Goal: Information Seeking & Learning: Learn about a topic

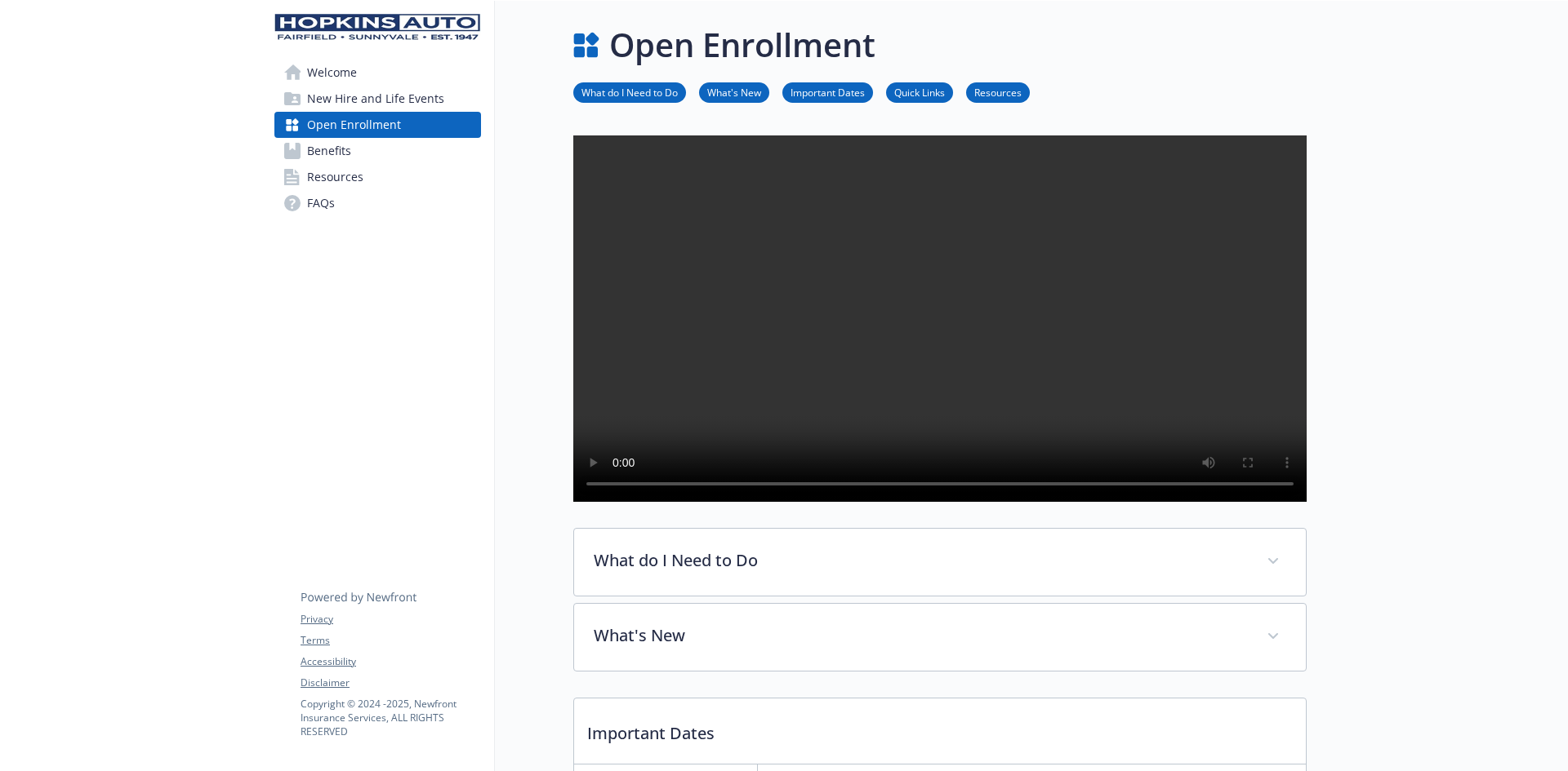
scroll to position [408, 0]
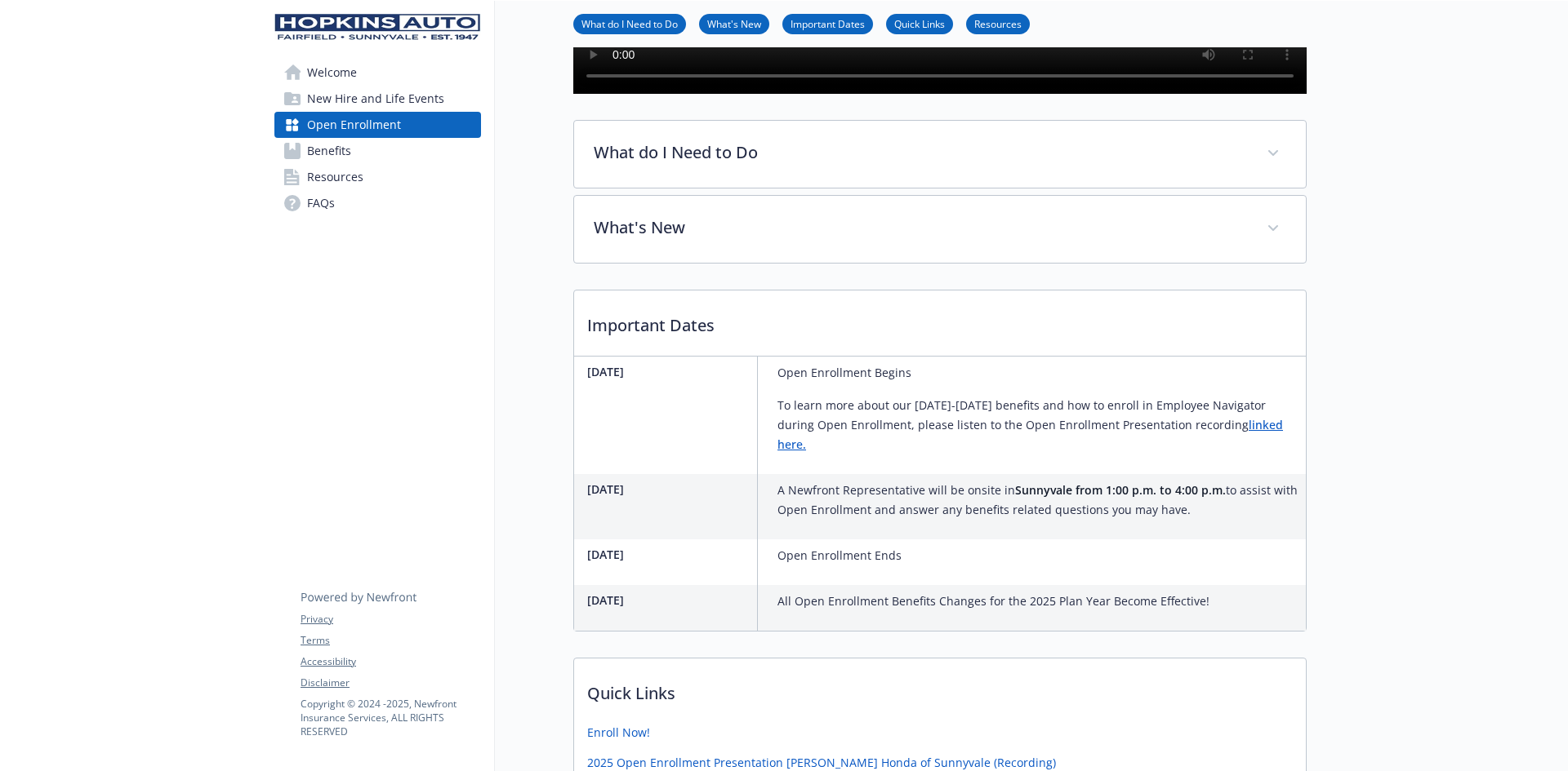
click at [351, 149] on link "Benefits" at bounding box center [378, 151] width 207 height 26
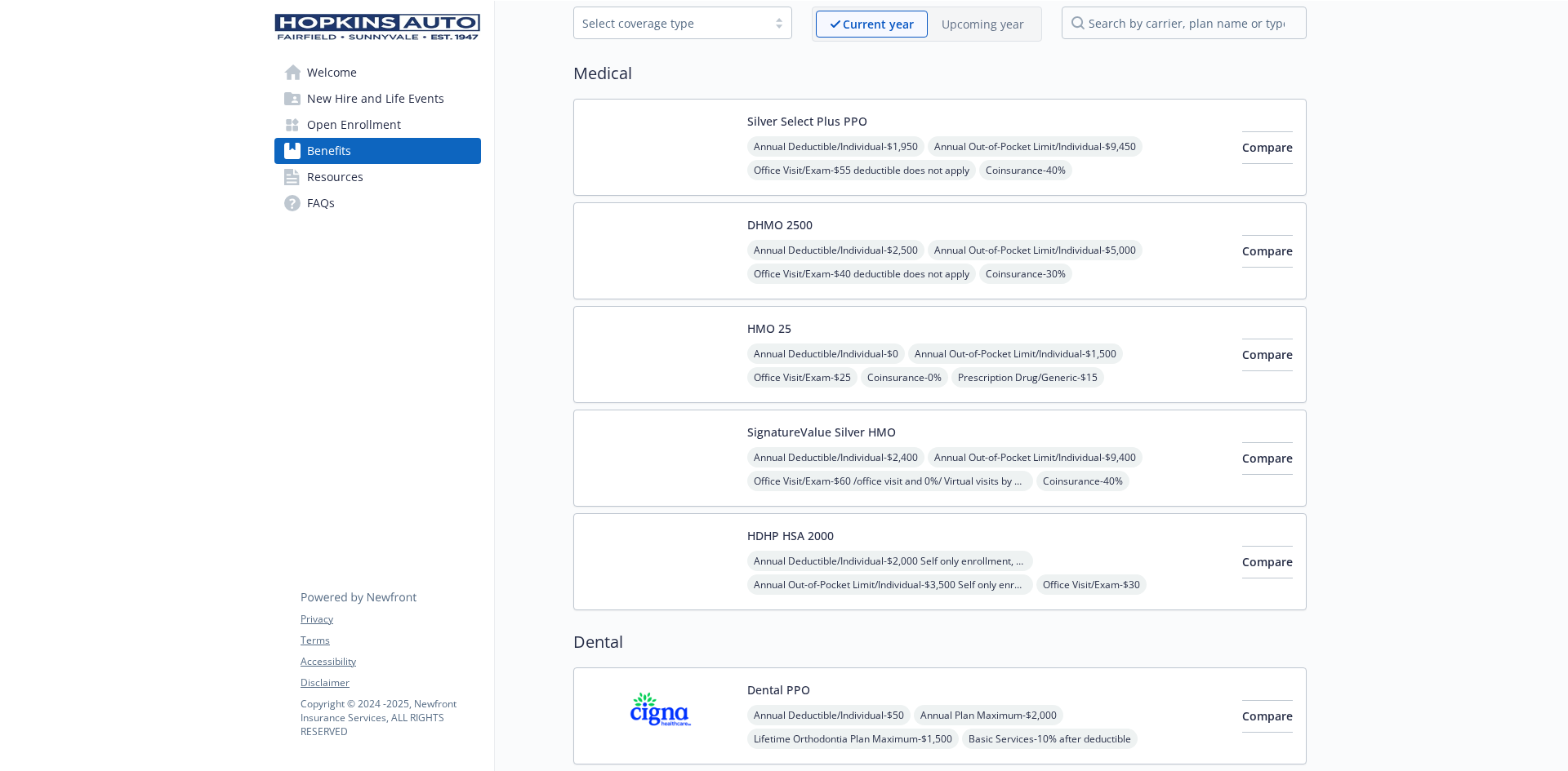
scroll to position [81, 0]
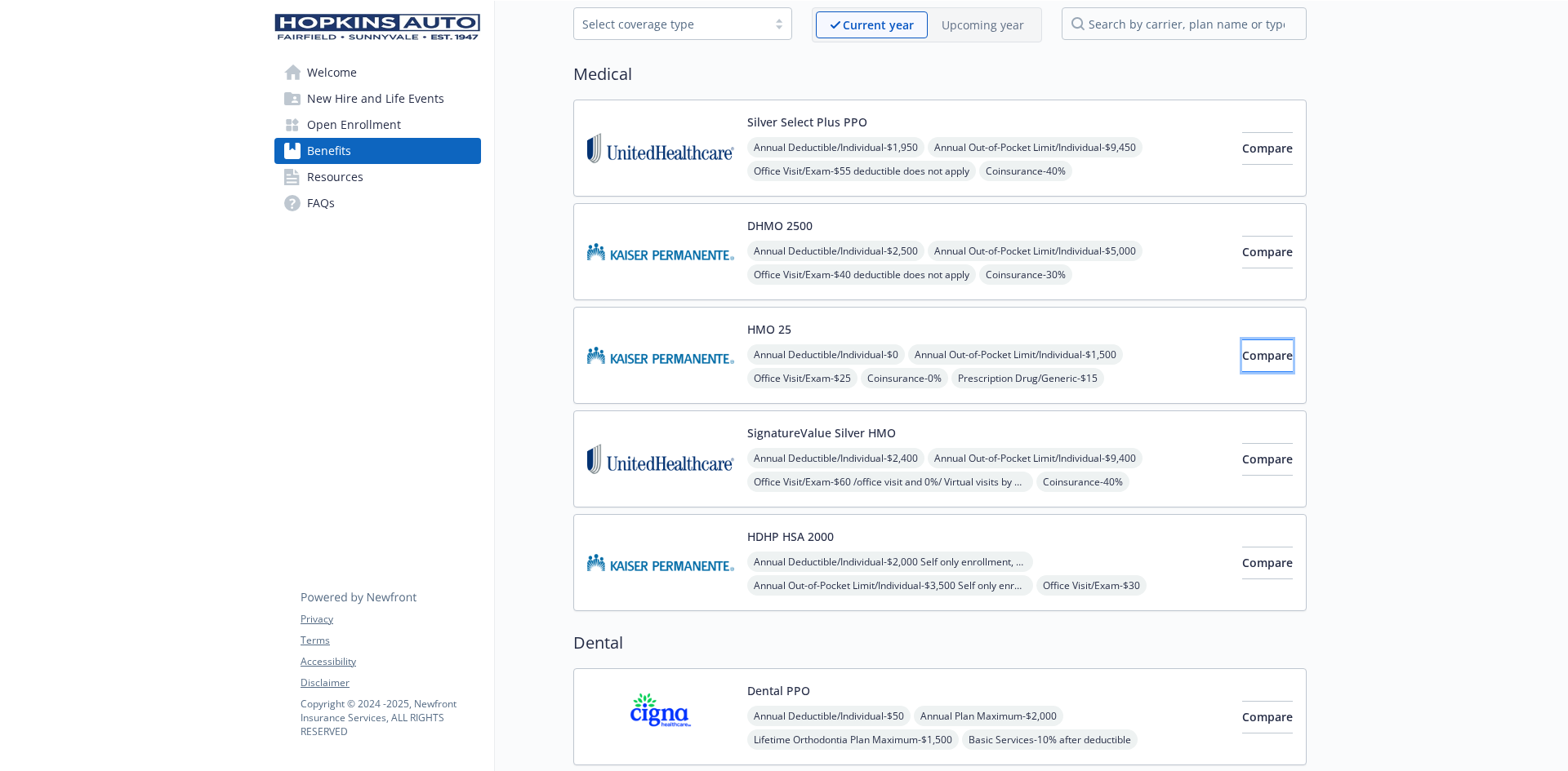
click at [1242, 355] on span "Compare" at bounding box center [1267, 355] width 51 height 15
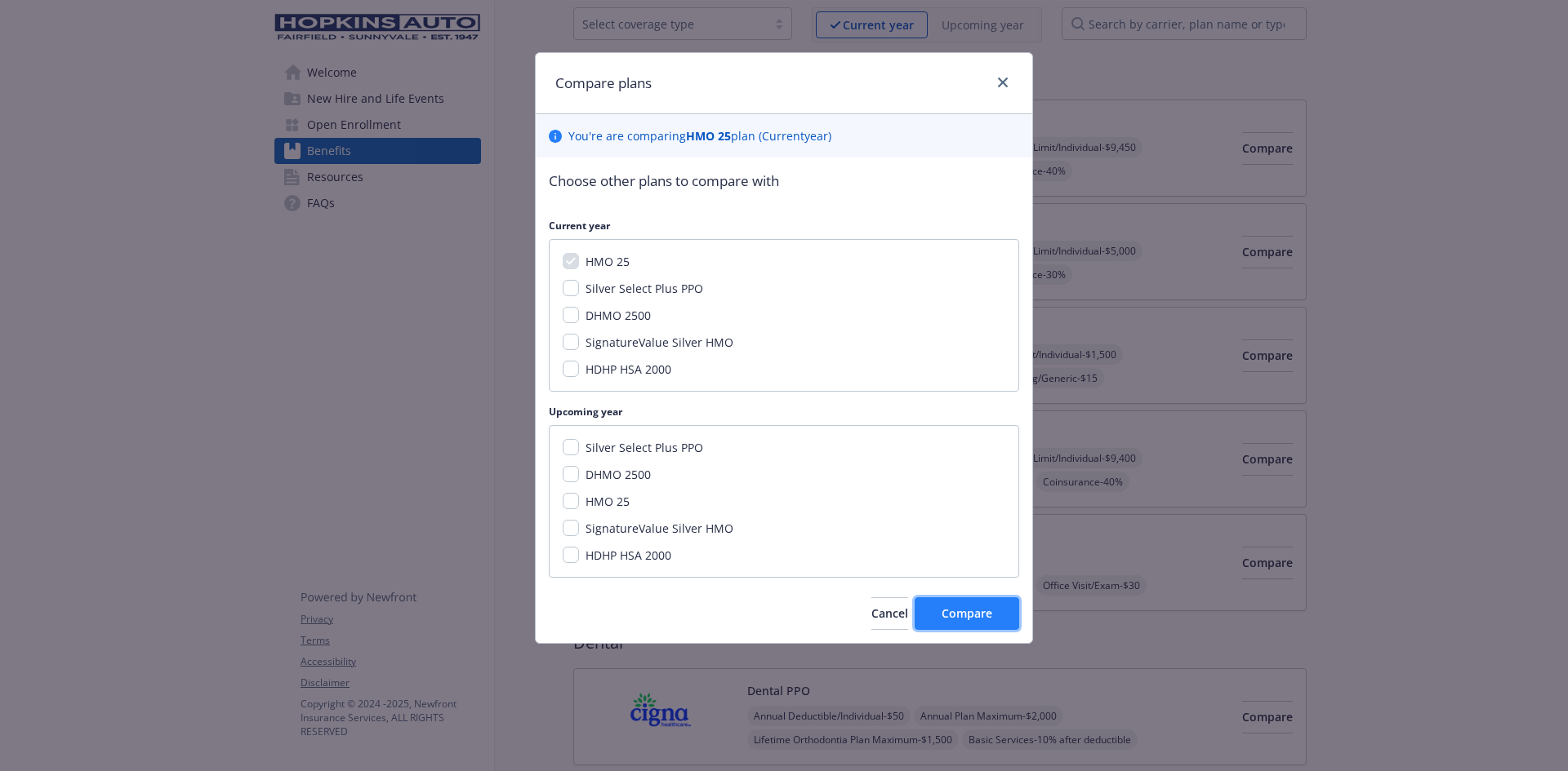
click at [979, 617] on span "Compare" at bounding box center [966, 613] width 51 height 15
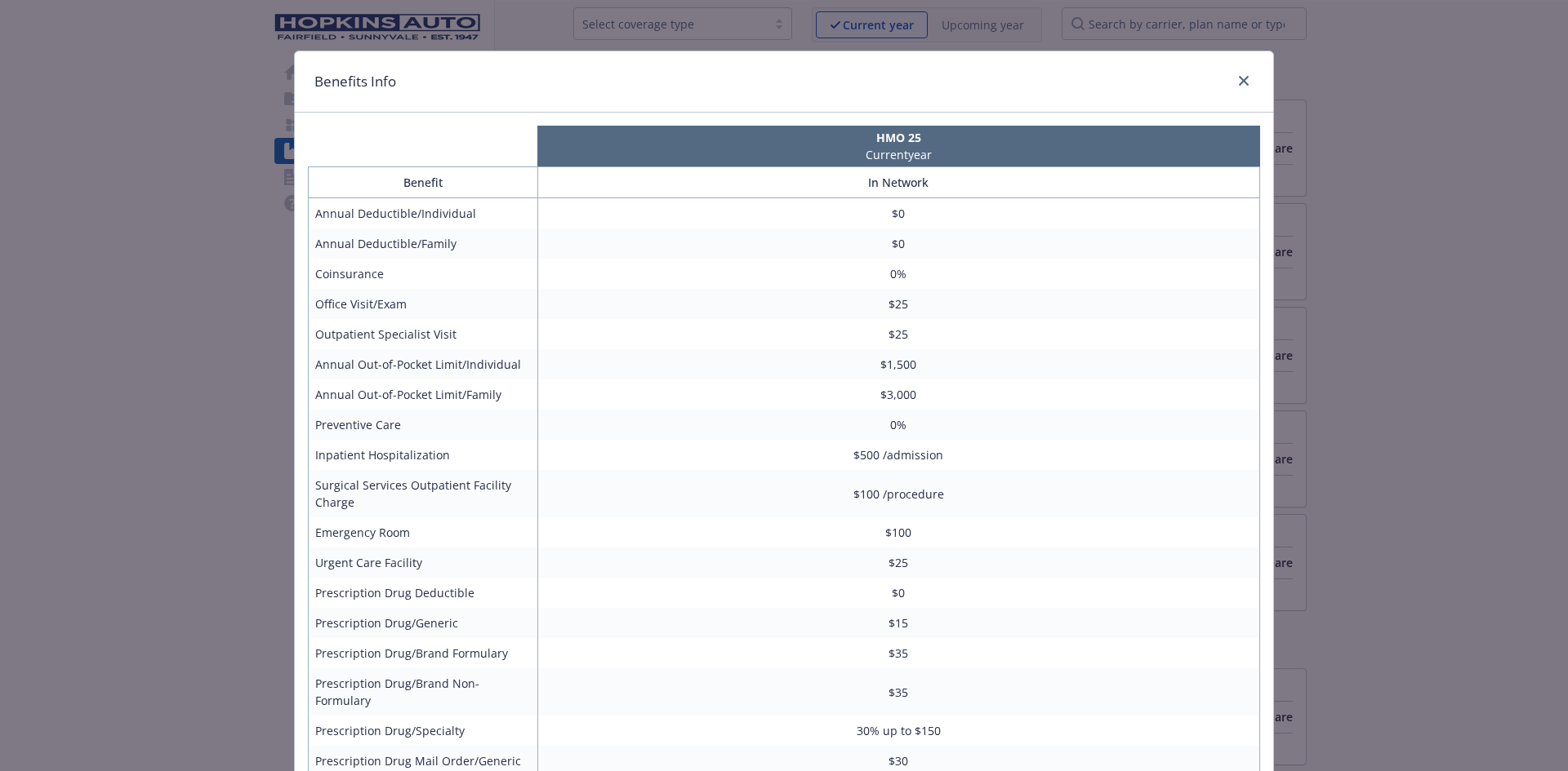
scroll to position [0, 0]
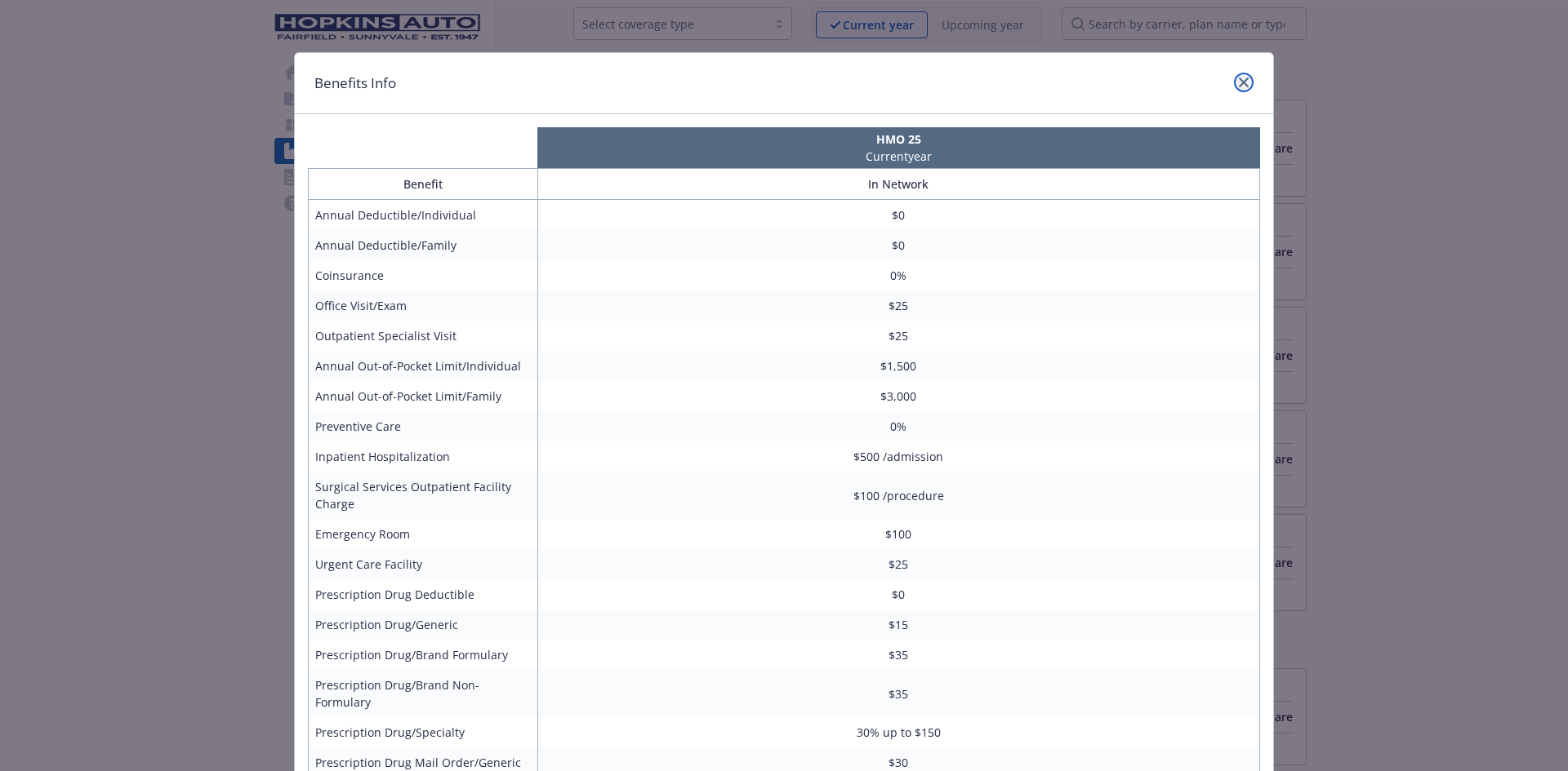
click at [1239, 83] on icon "close" at bounding box center [1244, 82] width 10 height 10
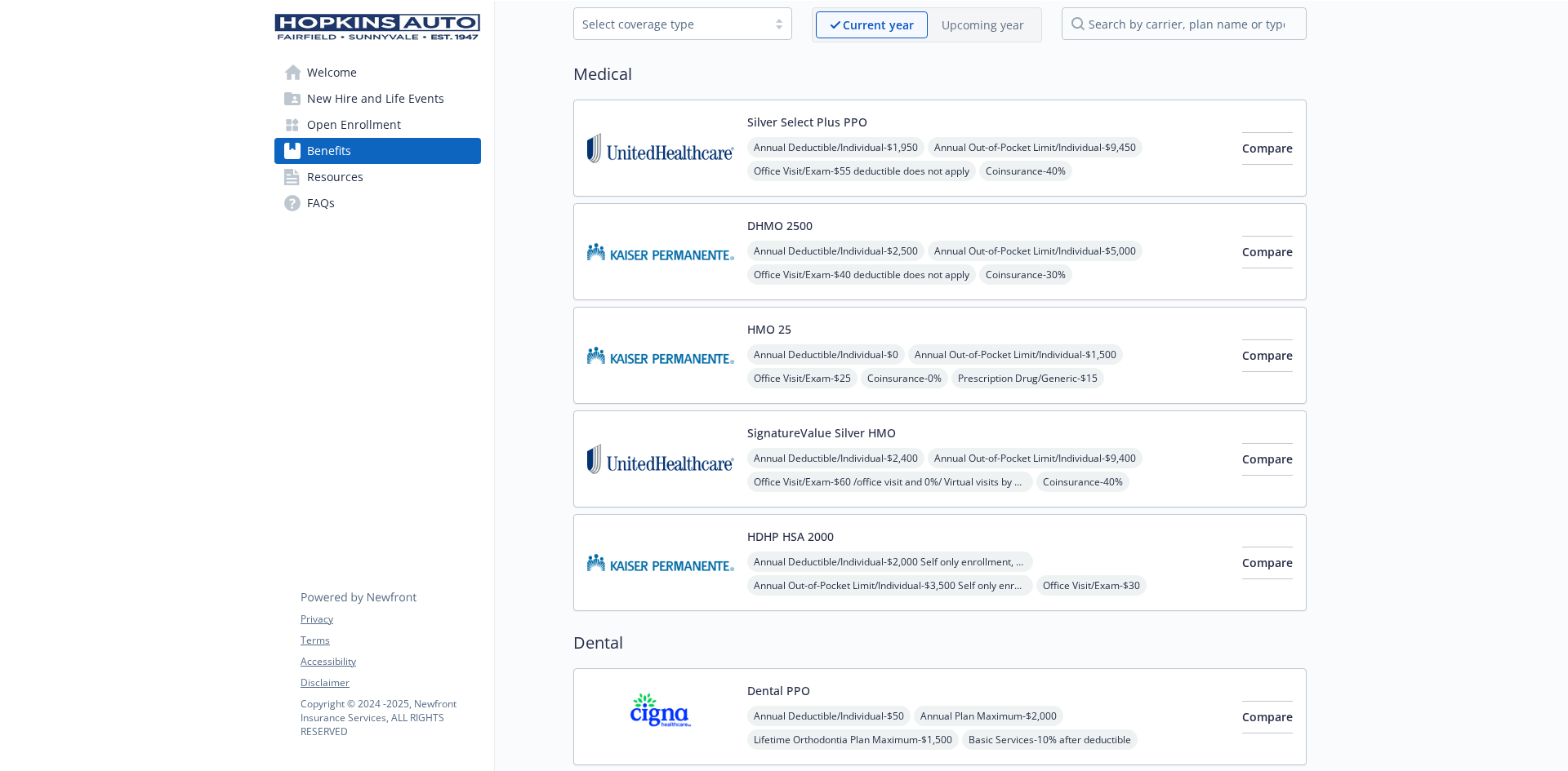
click at [1009, 24] on p "Upcoming year" at bounding box center [982, 24] width 82 height 17
click at [1246, 356] on span "Compare" at bounding box center [1267, 355] width 51 height 15
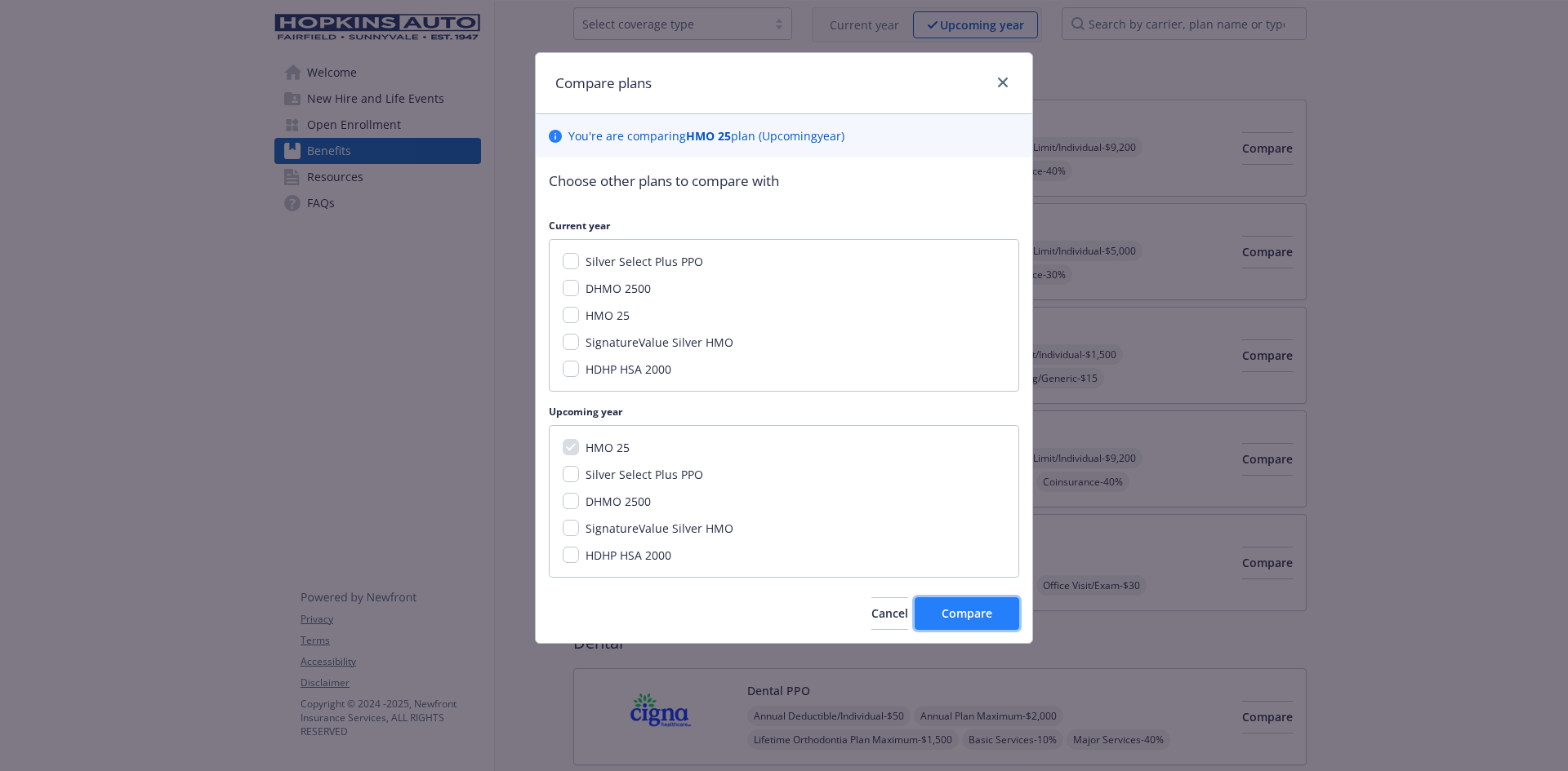
click at [955, 611] on span "Compare" at bounding box center [966, 613] width 51 height 15
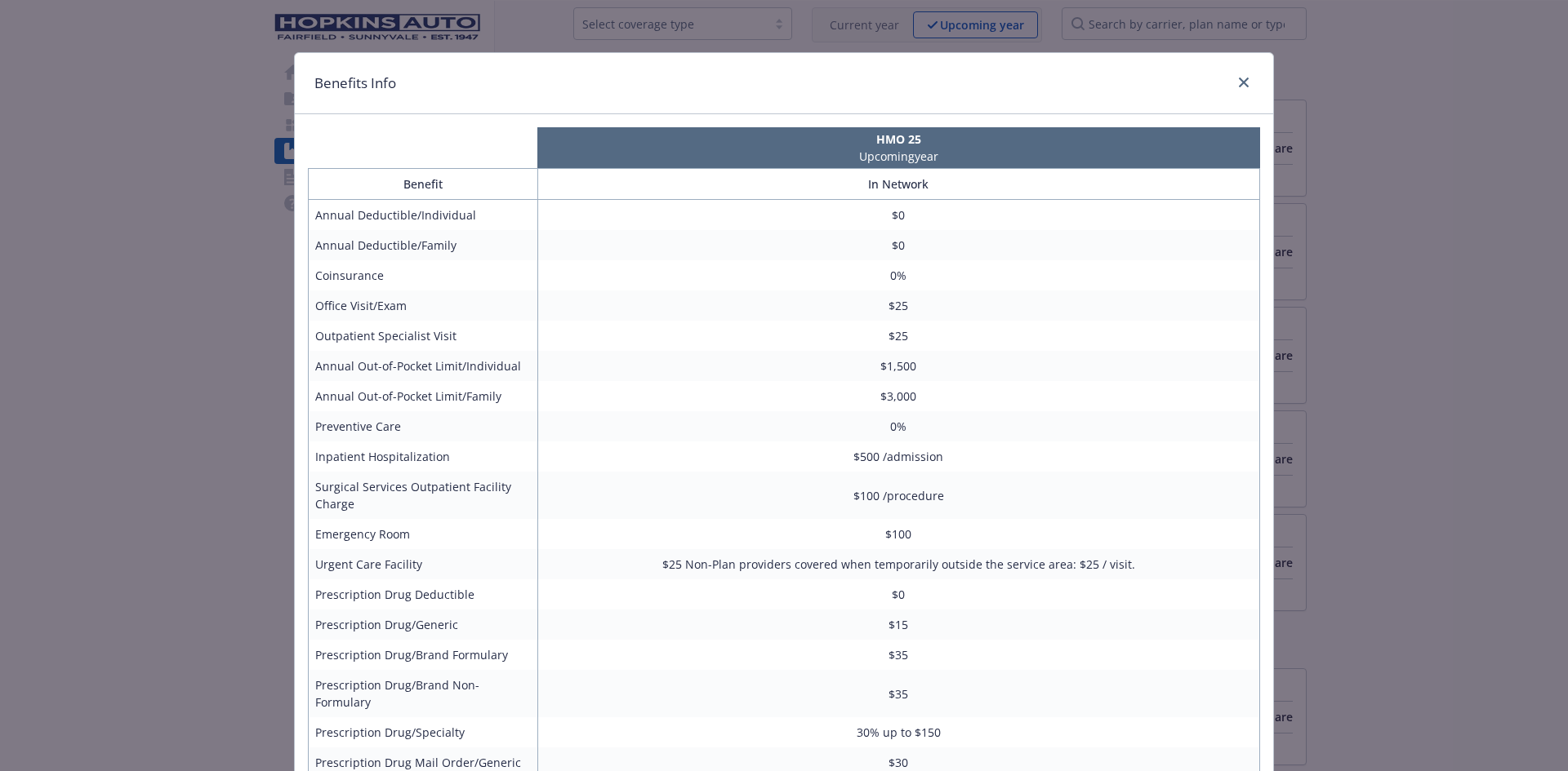
drag, startPoint x: 260, startPoint y: 451, endPoint x: 100, endPoint y: 413, distance: 164.5
click at [100, 413] on div "Benefits Info HMO 25 Upcoming year Benefit In Network Annual Deductible/Individ…" at bounding box center [784, 386] width 1568 height 771
drag, startPoint x: 294, startPoint y: 432, endPoint x: 166, endPoint y: 414, distance: 129.3
click at [170, 415] on div "Benefits Info HMO 25 Upcoming year Benefit In Network Annual Deductible/Individ…" at bounding box center [784, 386] width 1568 height 771
click at [1239, 79] on icon "close" at bounding box center [1244, 82] width 10 height 10
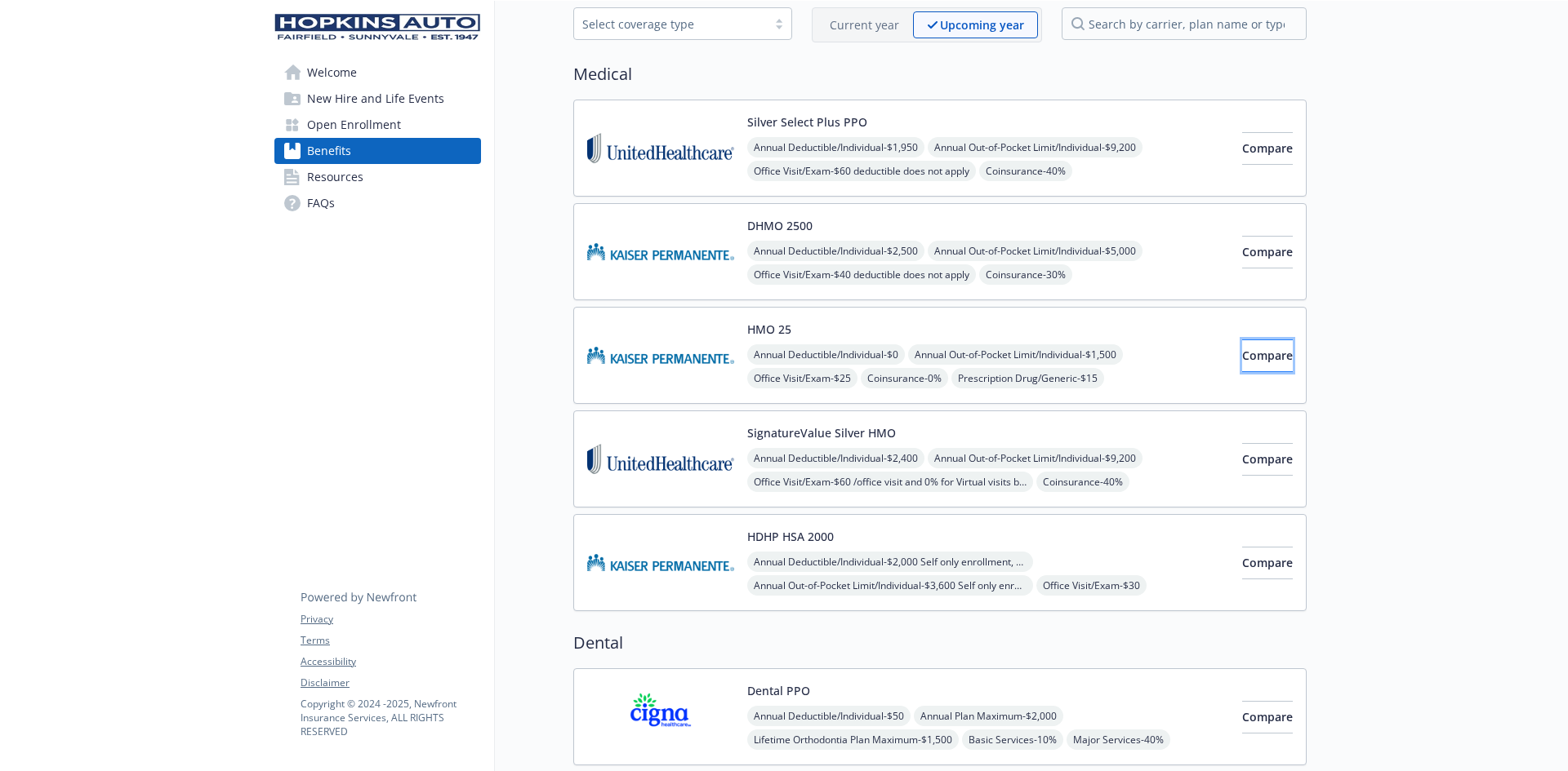
click at [1253, 352] on span "Compare" at bounding box center [1267, 355] width 51 height 15
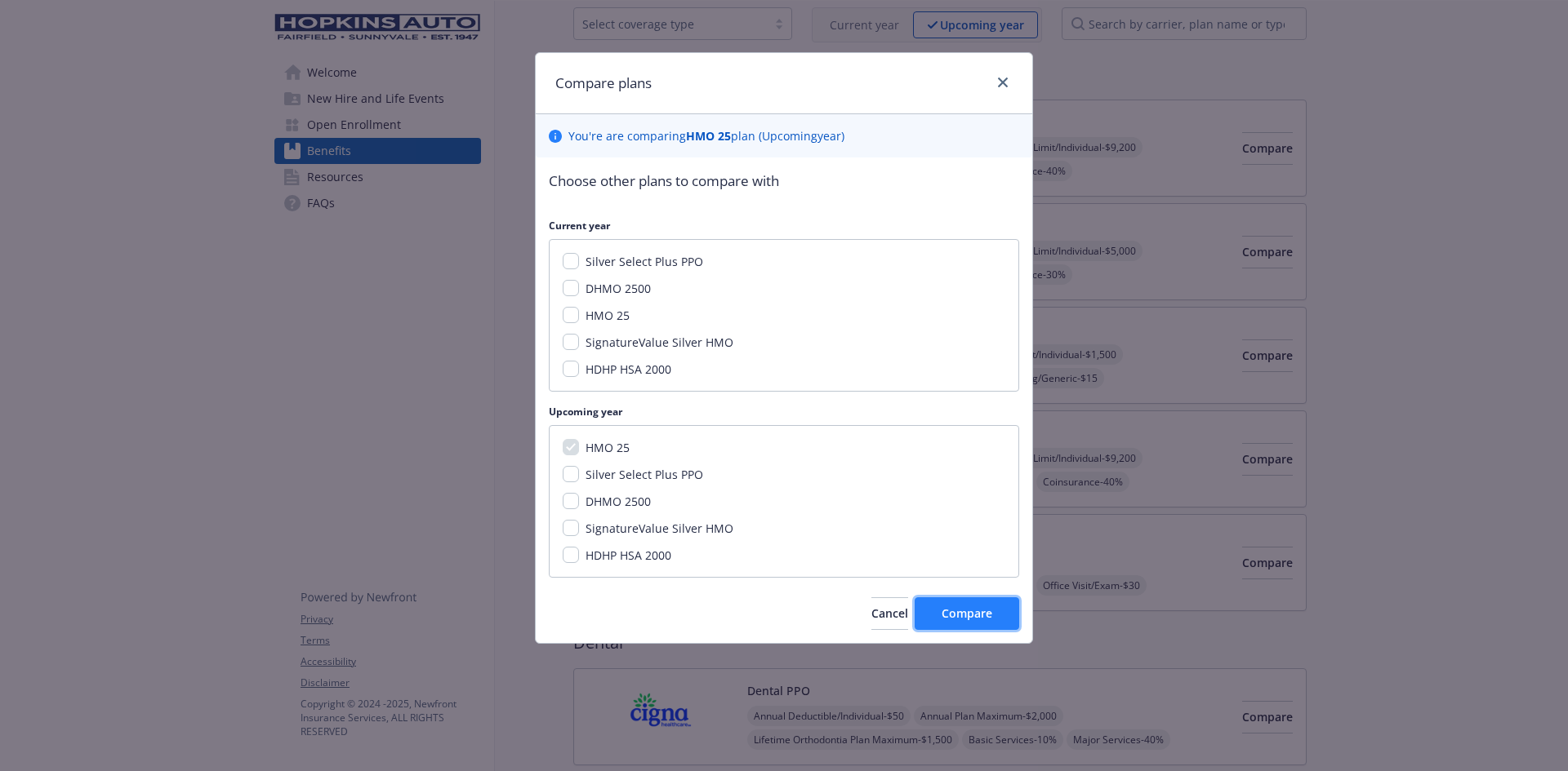
click at [973, 605] on button "Compare" at bounding box center [967, 614] width 105 height 33
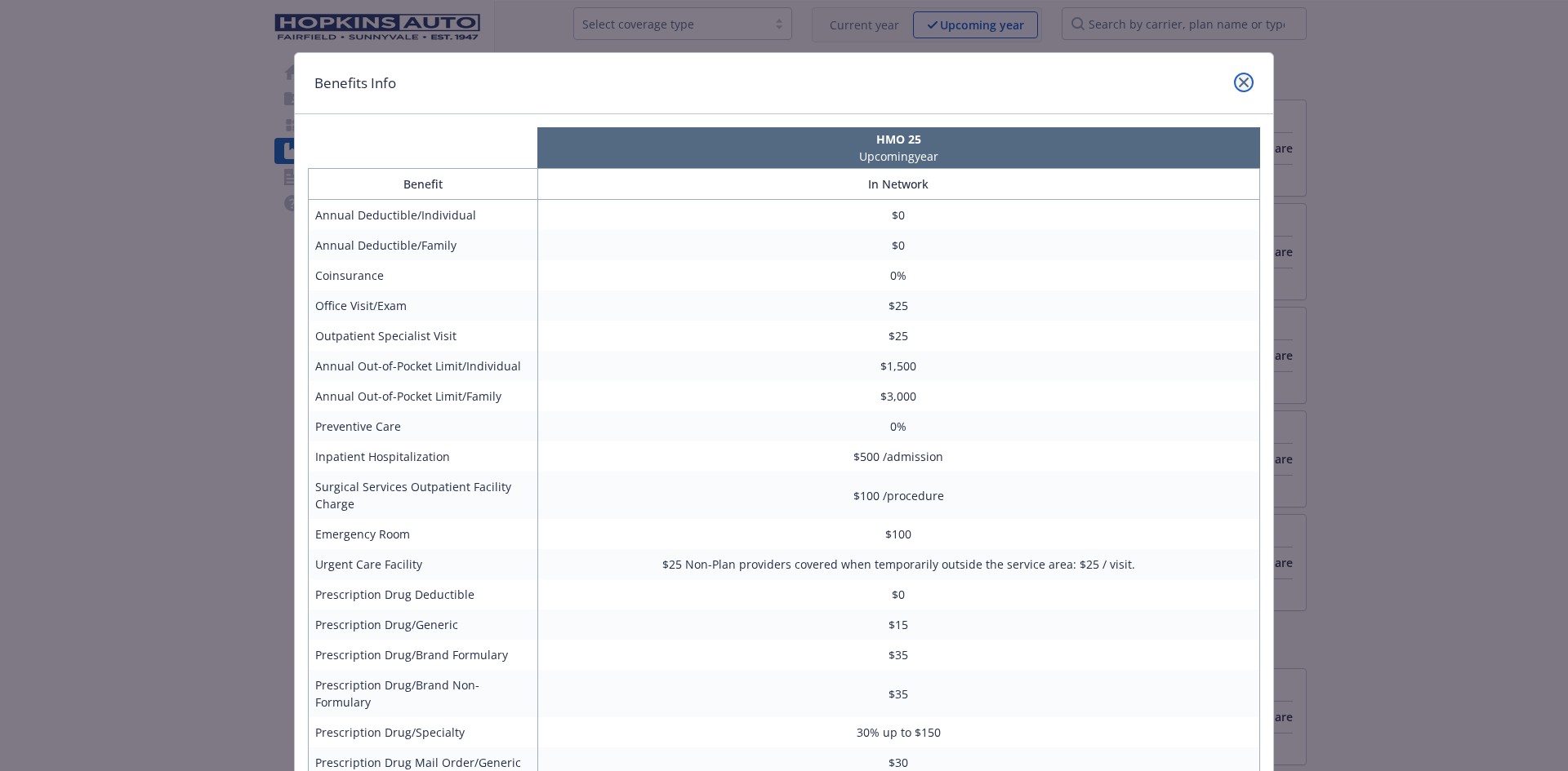
click at [1239, 81] on icon "close" at bounding box center [1244, 82] width 10 height 10
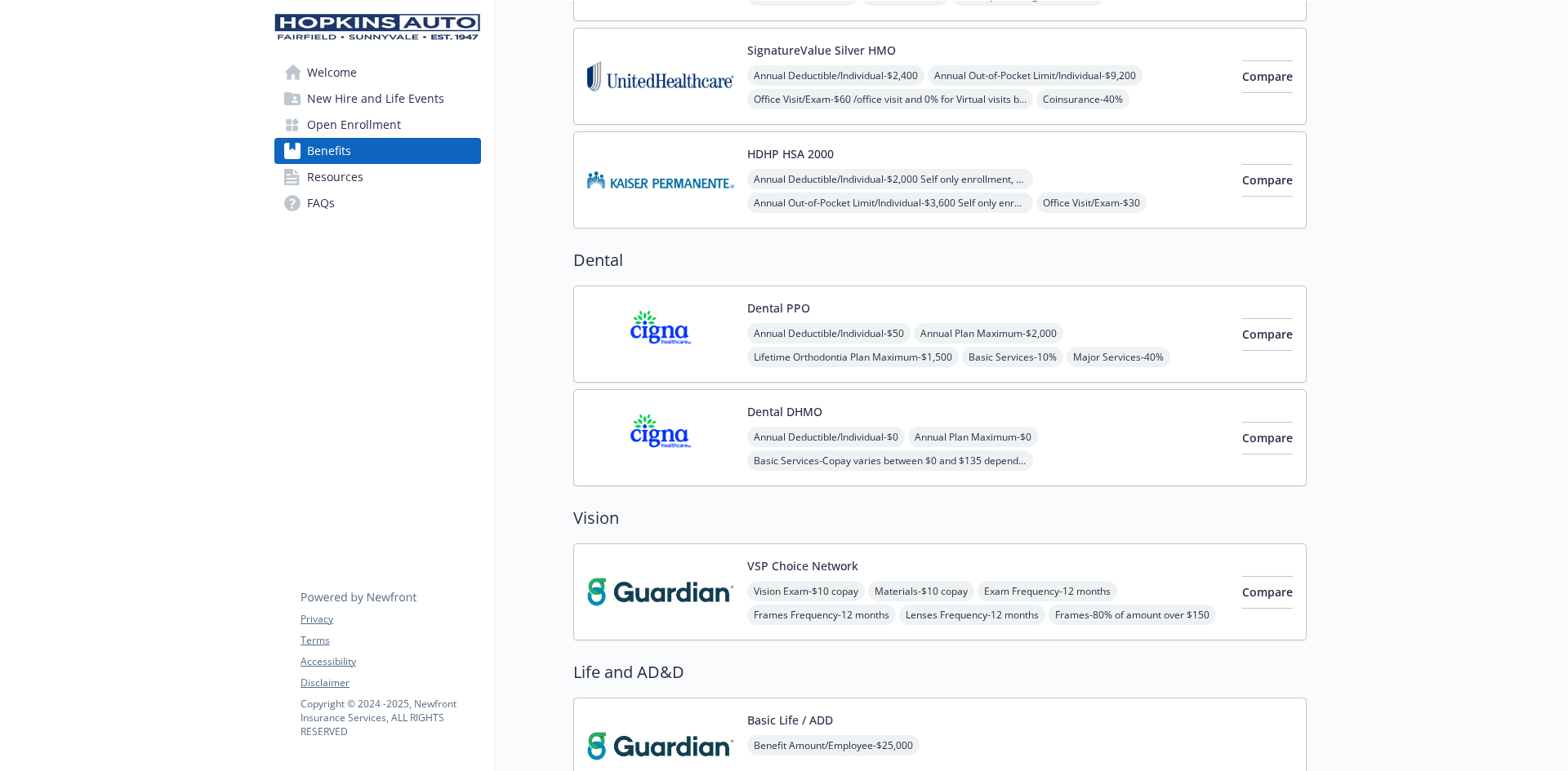
scroll to position [489, 0]
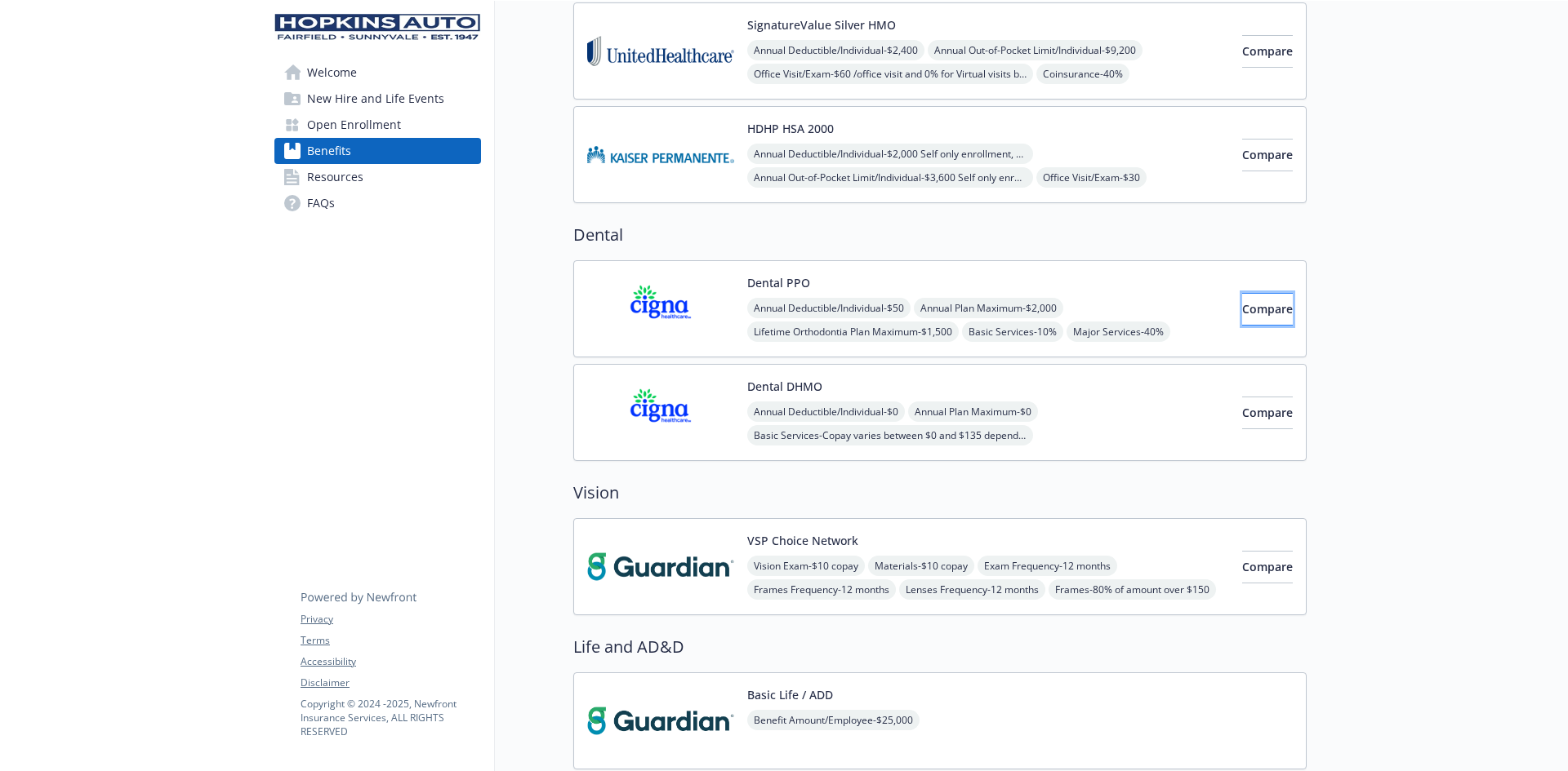
click at [1242, 311] on span "Compare" at bounding box center [1267, 309] width 51 height 15
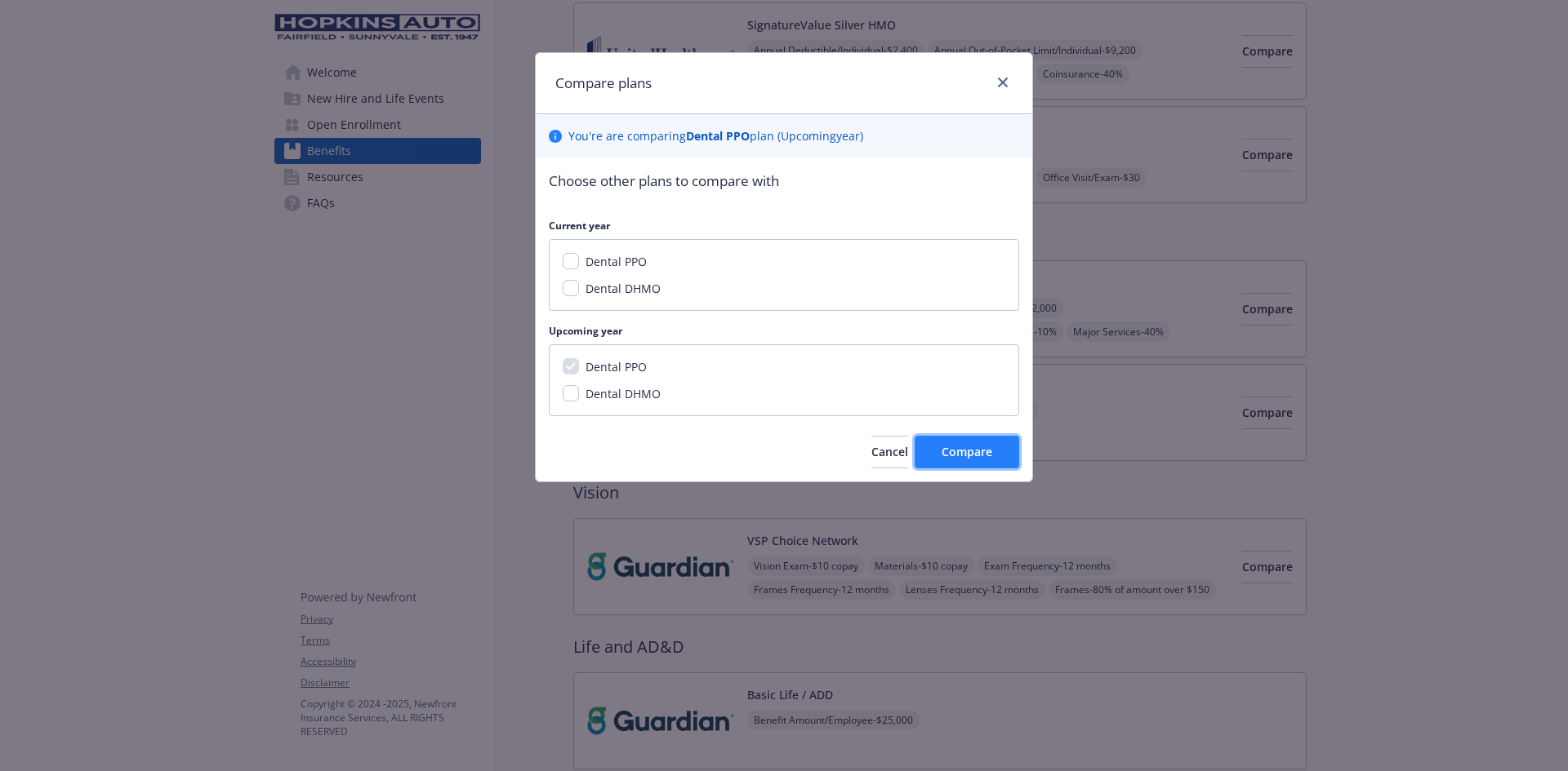
click at [951, 452] on span "Compare" at bounding box center [966, 451] width 51 height 15
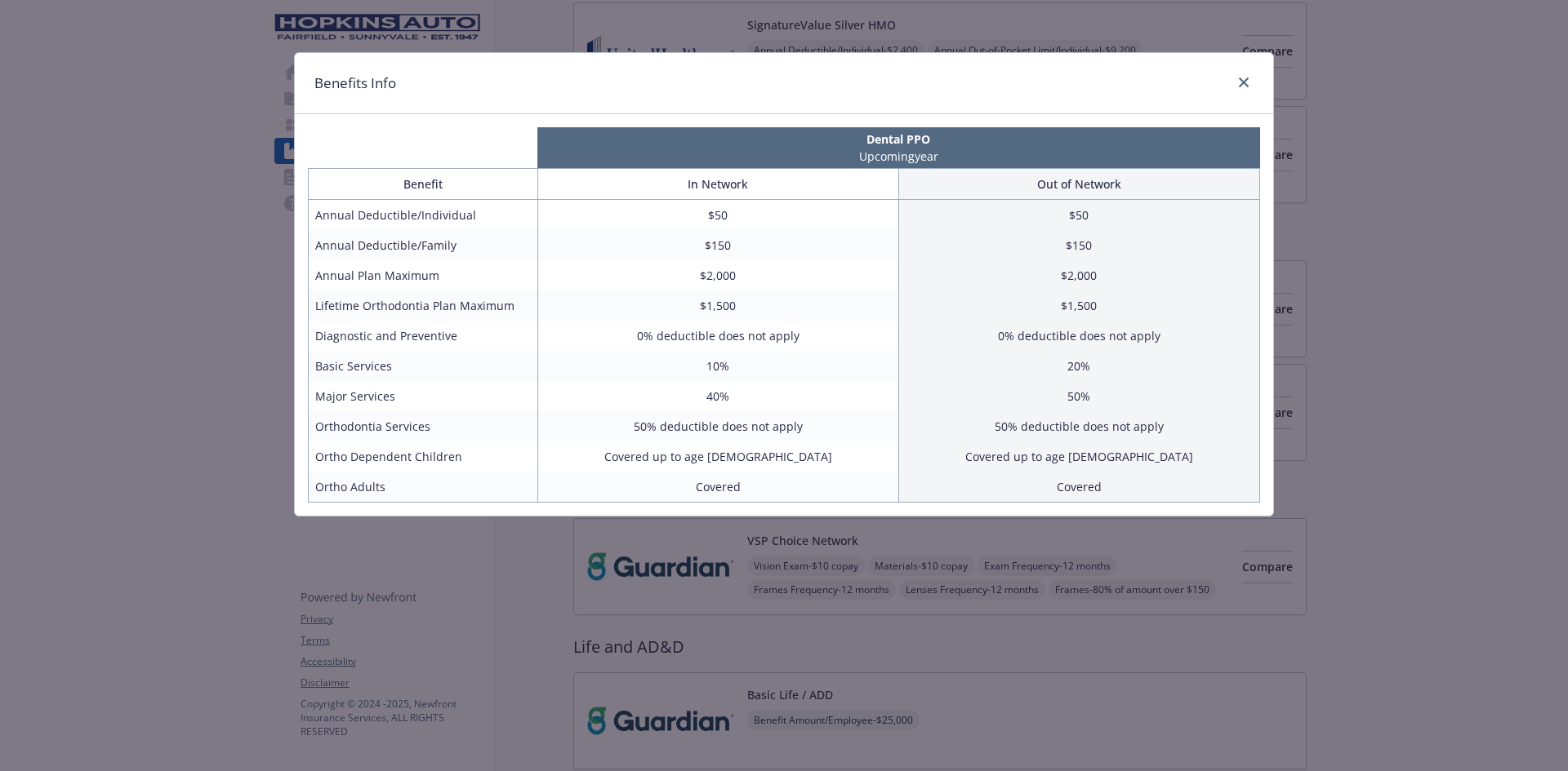
click at [1113, 84] on div "Benefits Info" at bounding box center [783, 84] width 978 height 61
click at [1136, 141] on p "Dental PPO" at bounding box center [899, 139] width 716 height 17
click at [1157, 89] on div "Benefits Info" at bounding box center [783, 84] width 978 height 61
click at [1171, 19] on div "Benefits Info Dental PPO Upcoming year Benefit In Network Out of Network Annual…" at bounding box center [784, 386] width 1568 height 771
click at [1245, 83] on icon "close" at bounding box center [1244, 82] width 10 height 10
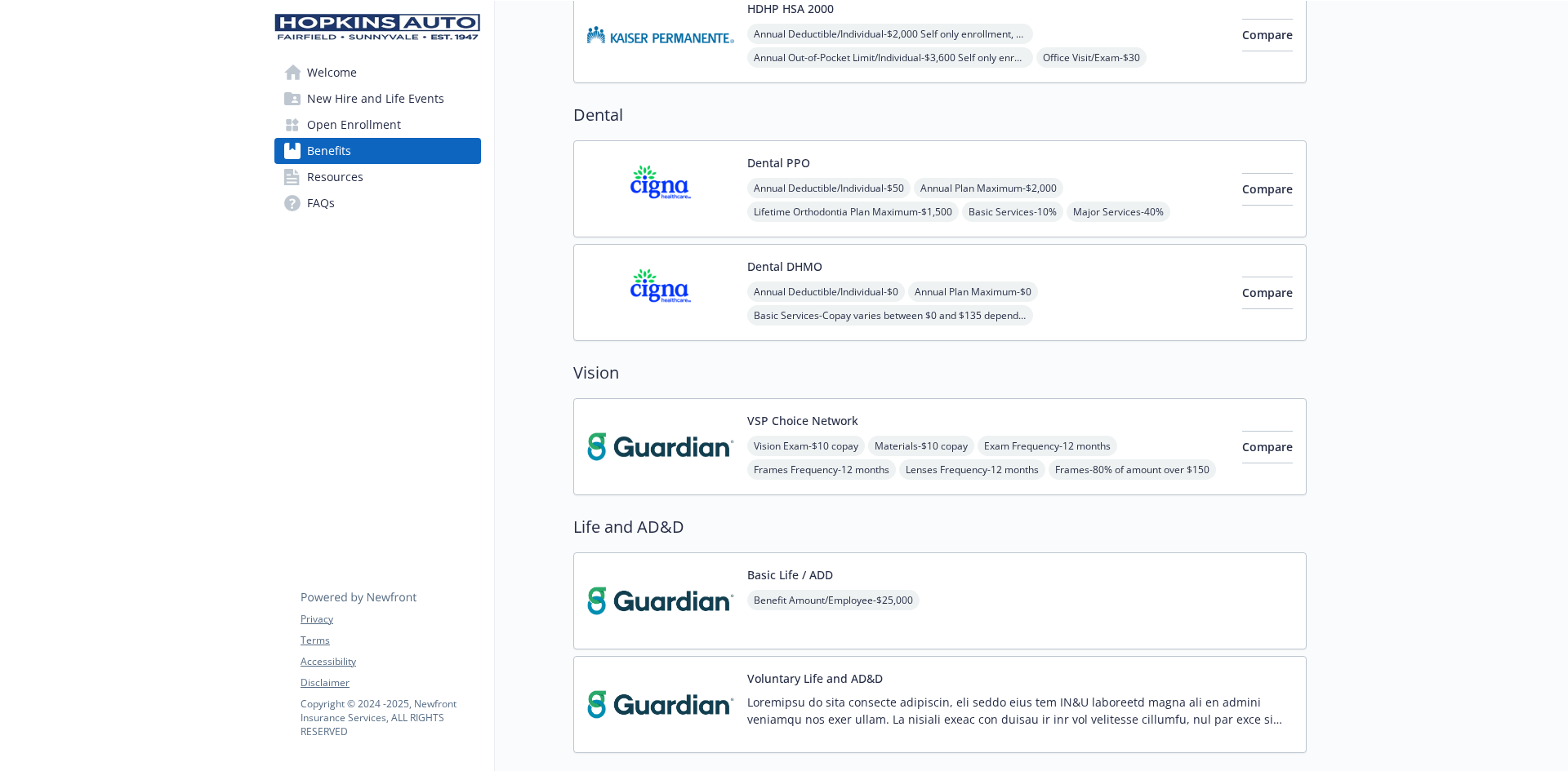
scroll to position [653, 0]
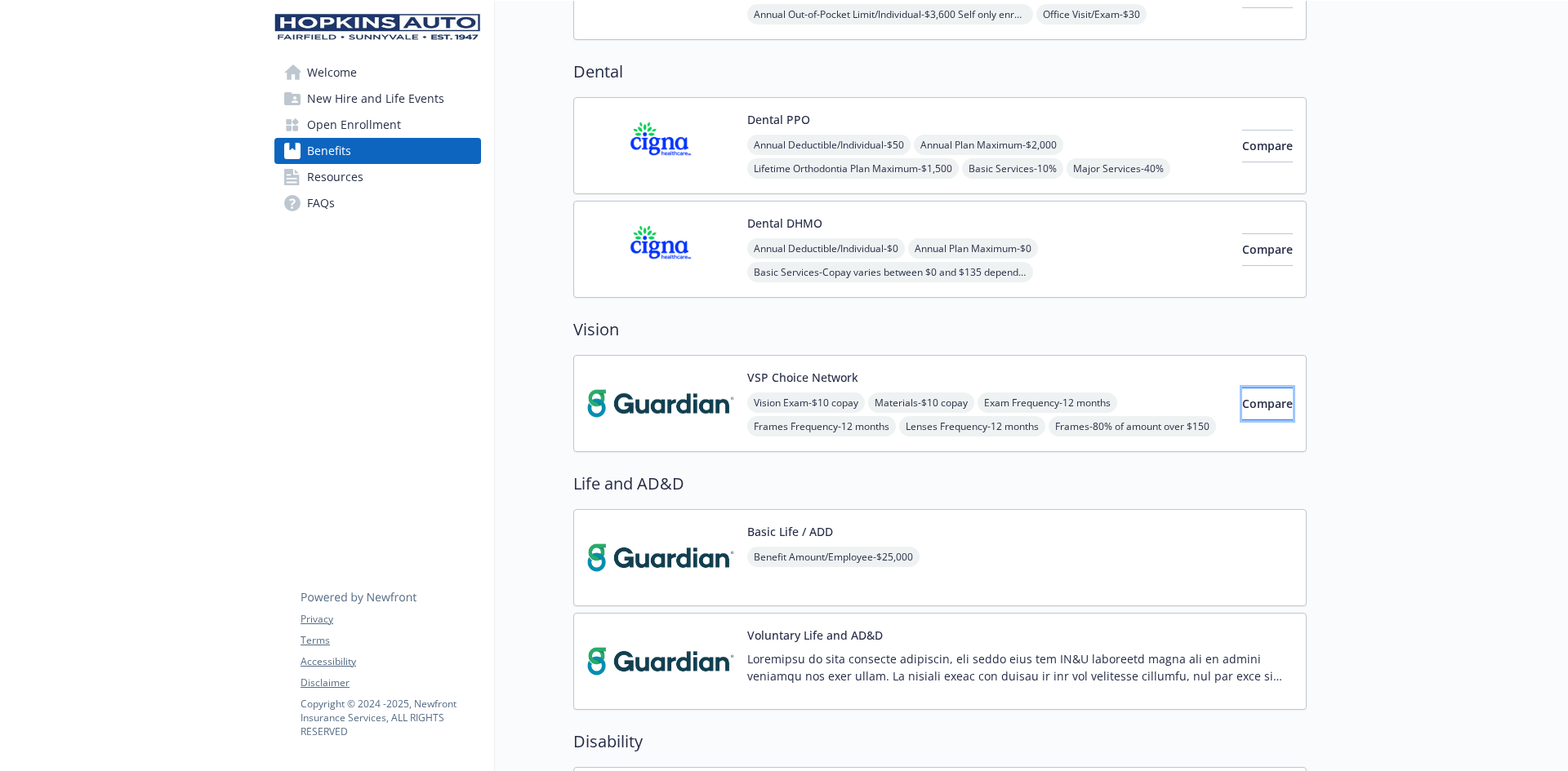
click at [1242, 401] on span "Compare" at bounding box center [1267, 403] width 51 height 15
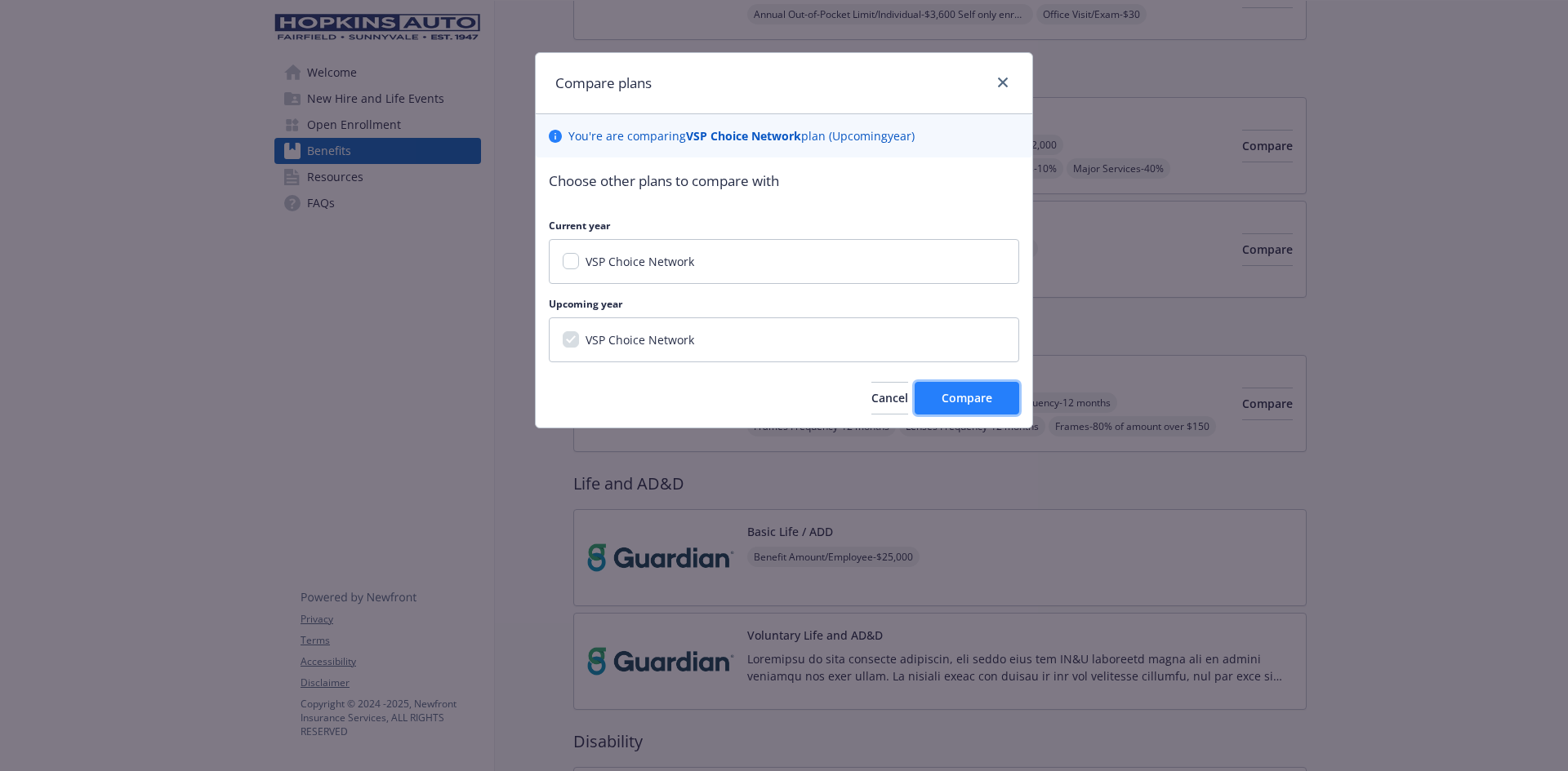
click at [984, 404] on span "Compare" at bounding box center [966, 397] width 51 height 15
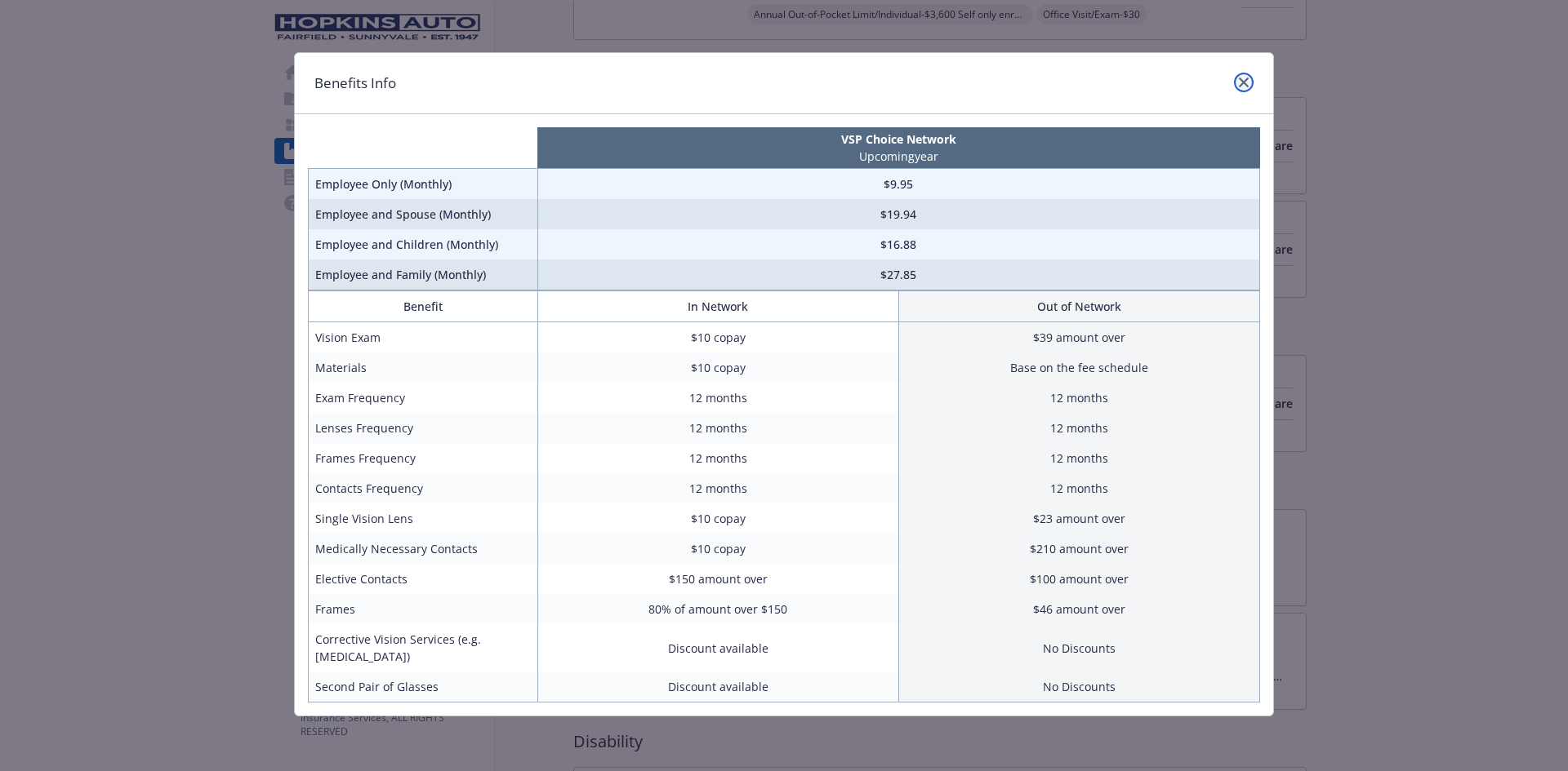
click at [1247, 82] on icon "close" at bounding box center [1244, 82] width 10 height 10
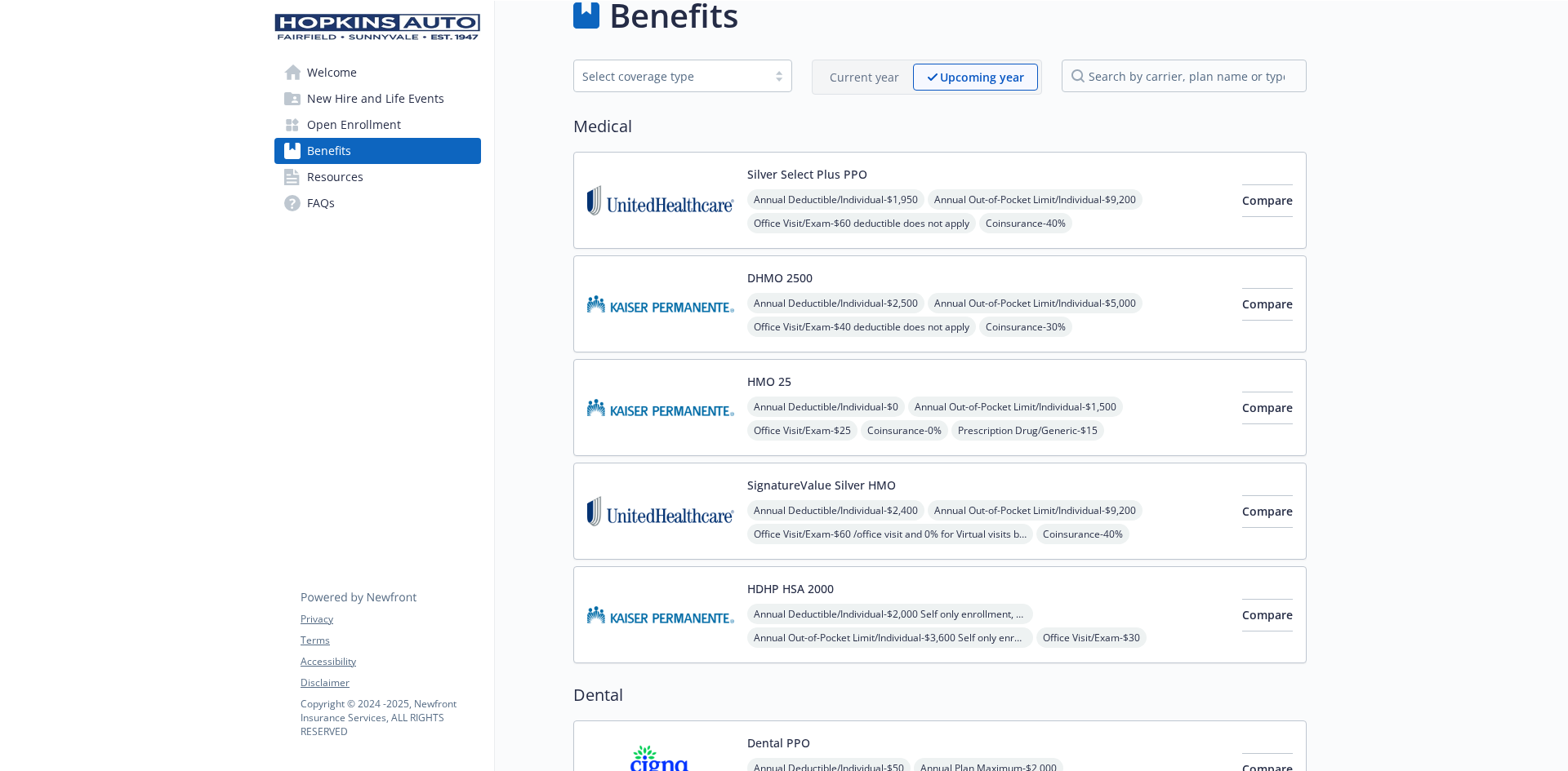
scroll to position [0, 0]
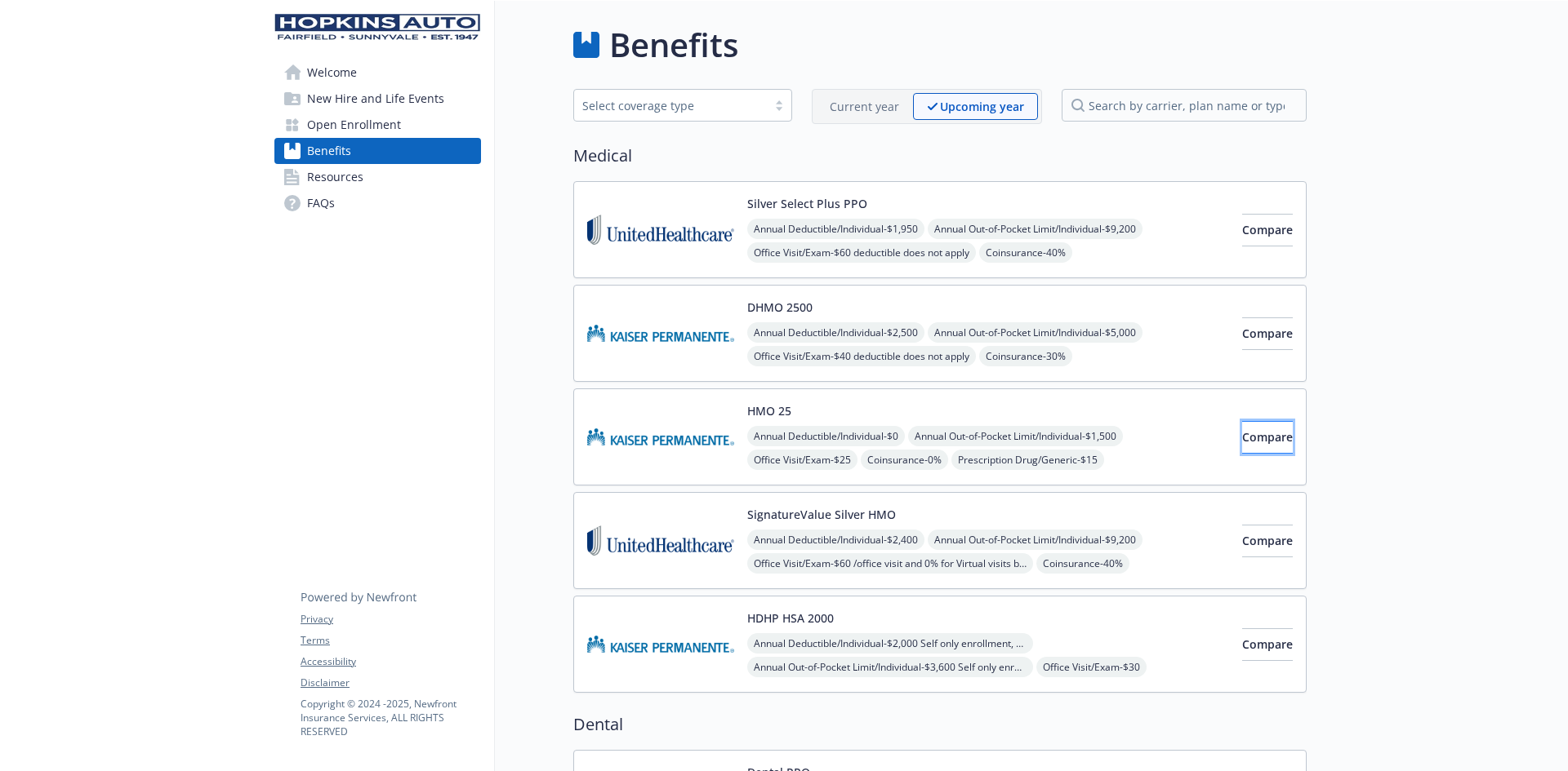
click at [1242, 438] on span "Compare" at bounding box center [1267, 437] width 51 height 15
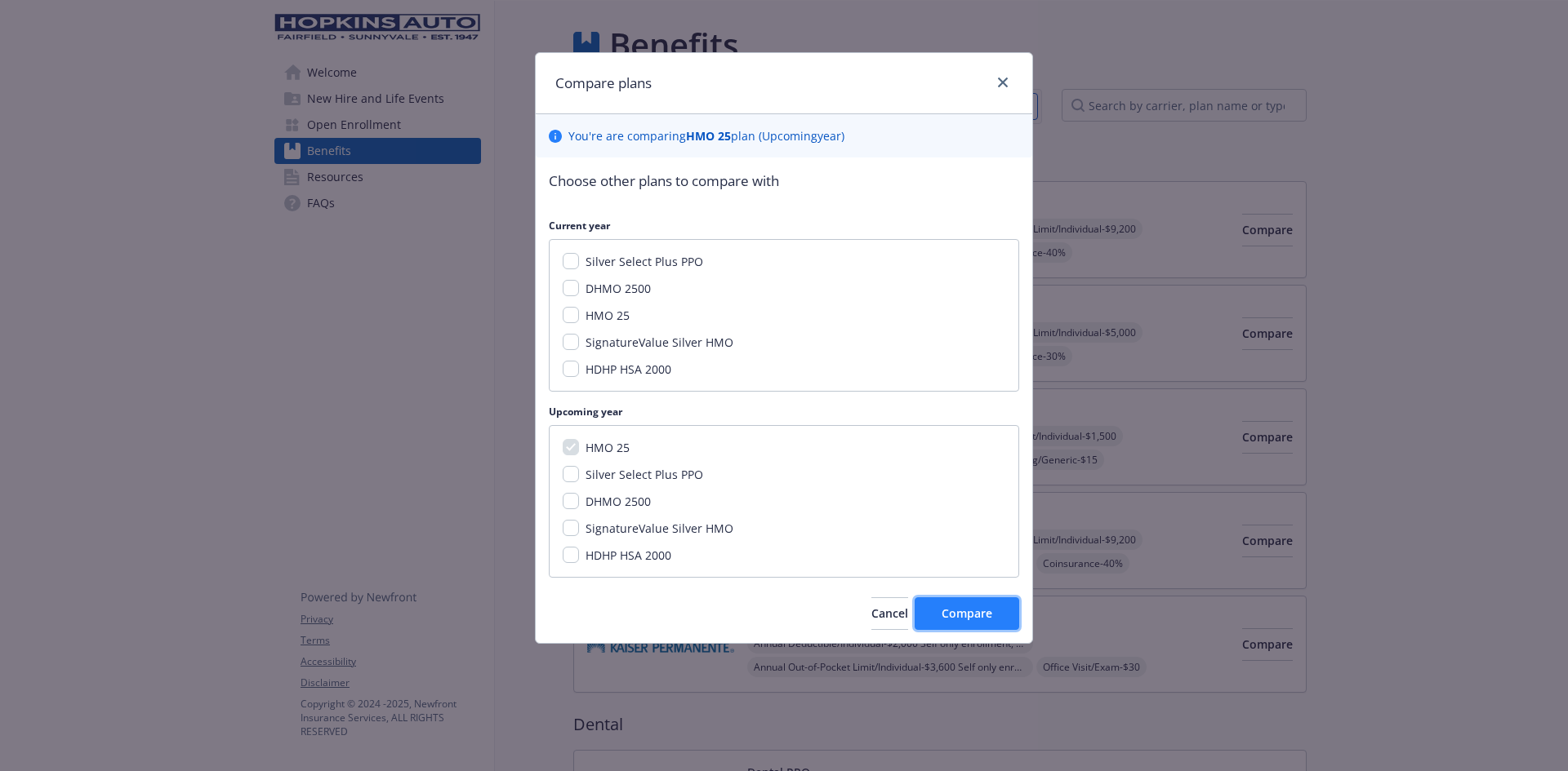
click at [954, 616] on span "Compare" at bounding box center [966, 613] width 51 height 15
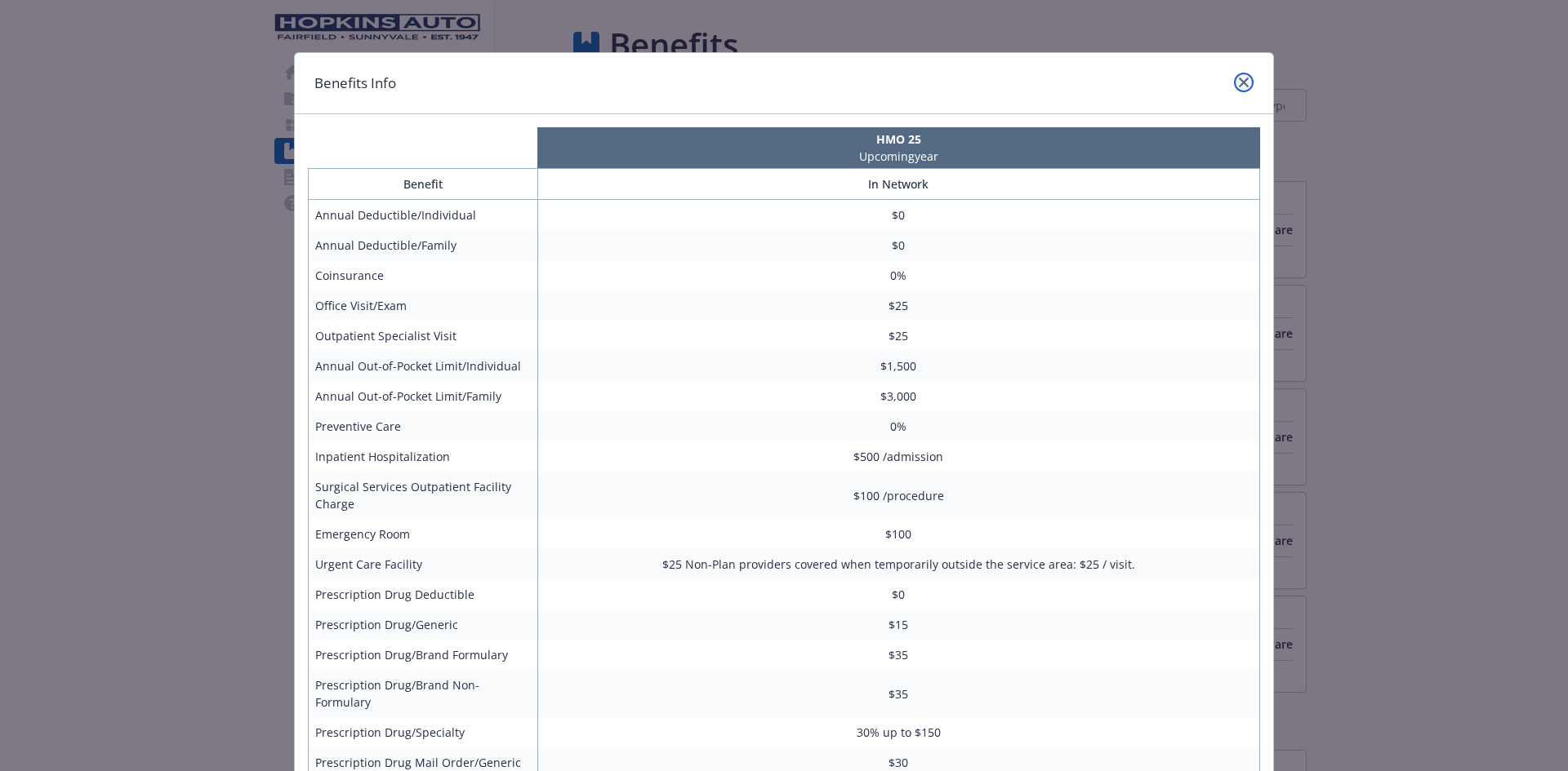
click at [1239, 78] on icon "close" at bounding box center [1244, 82] width 10 height 10
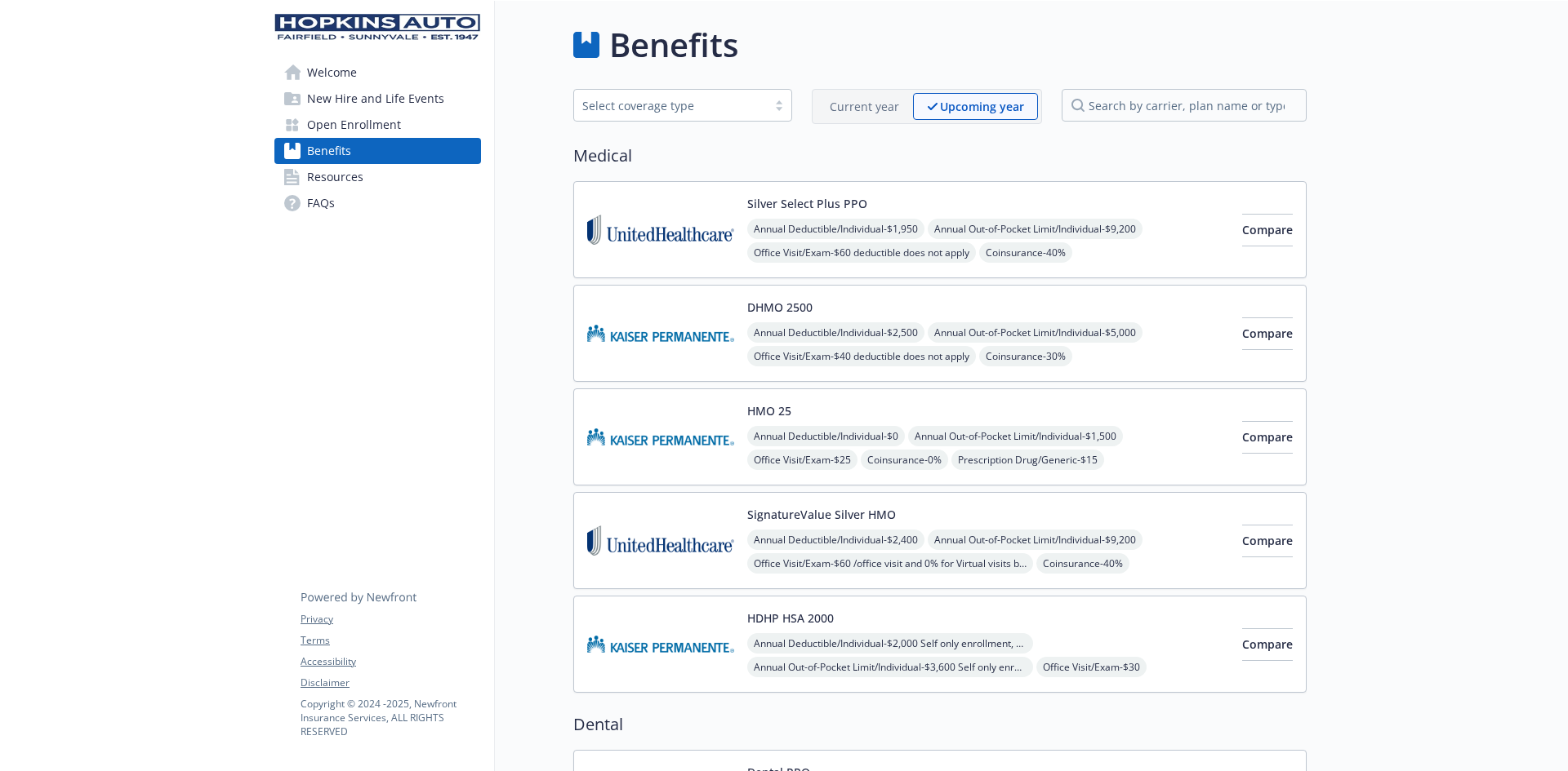
click at [782, 101] on div at bounding box center [779, 105] width 24 height 13
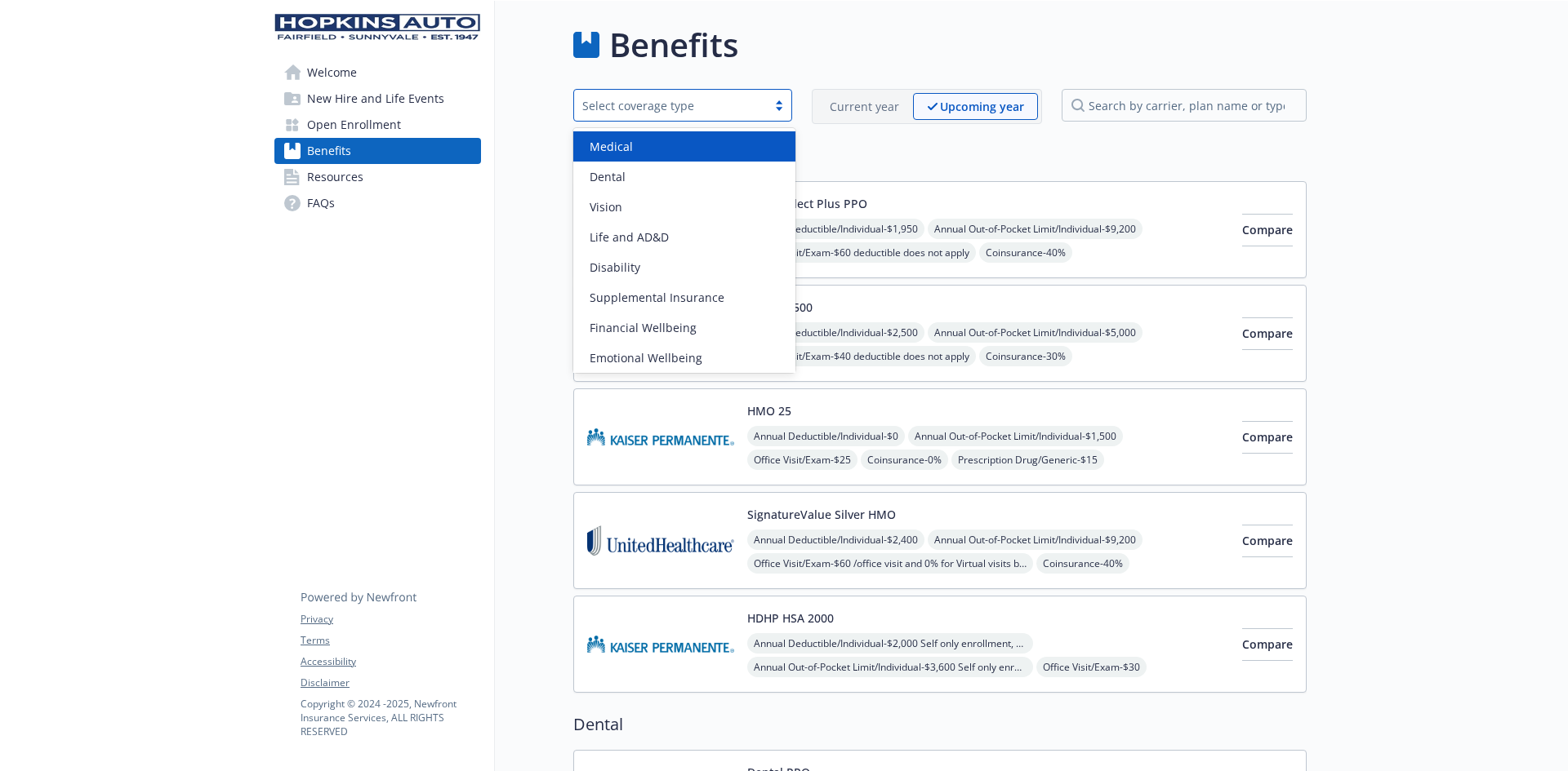
click at [712, 155] on div "Medical" at bounding box center [685, 146] width 222 height 30
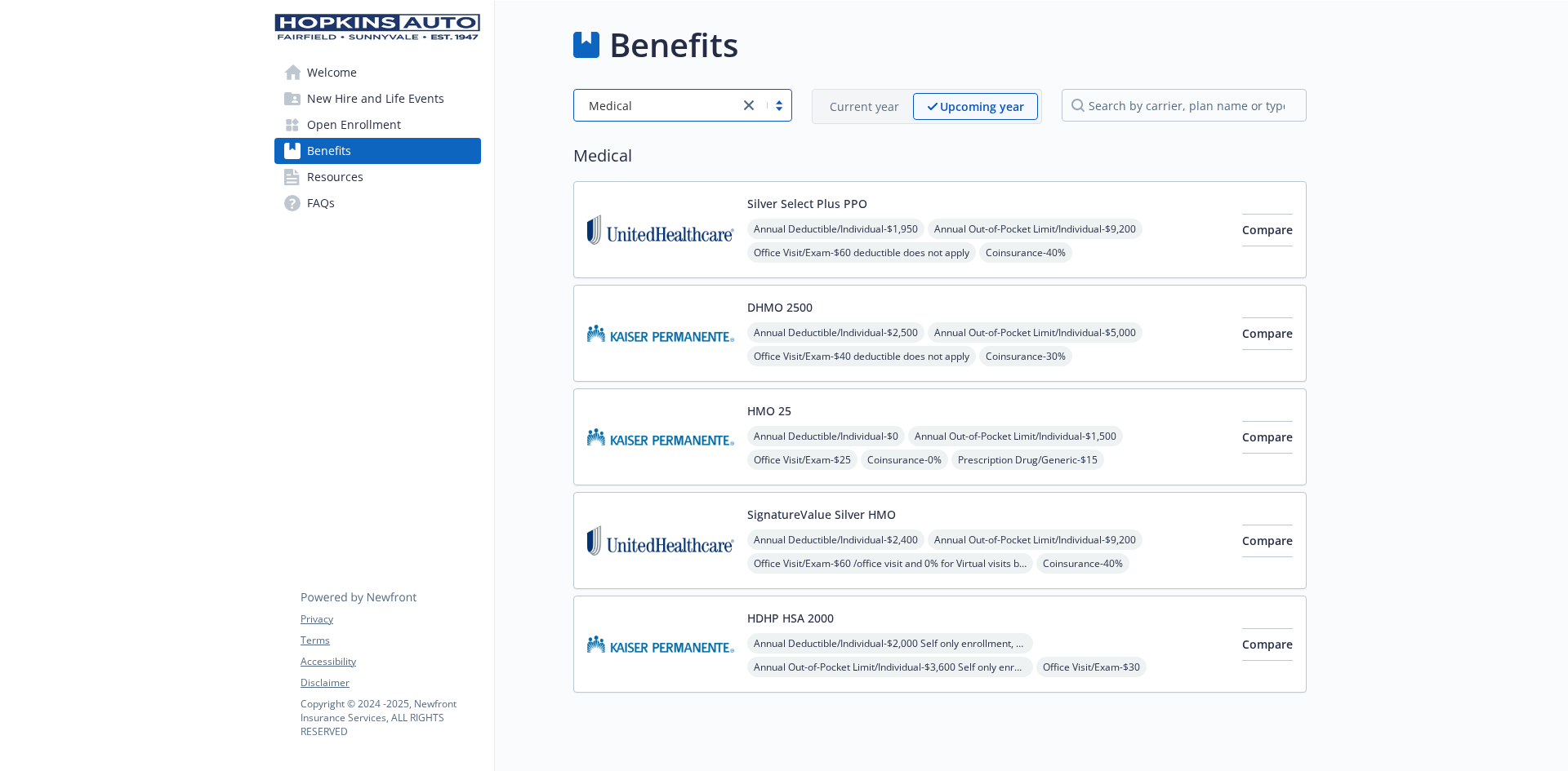
click at [781, 108] on div at bounding box center [765, 106] width 52 height 20
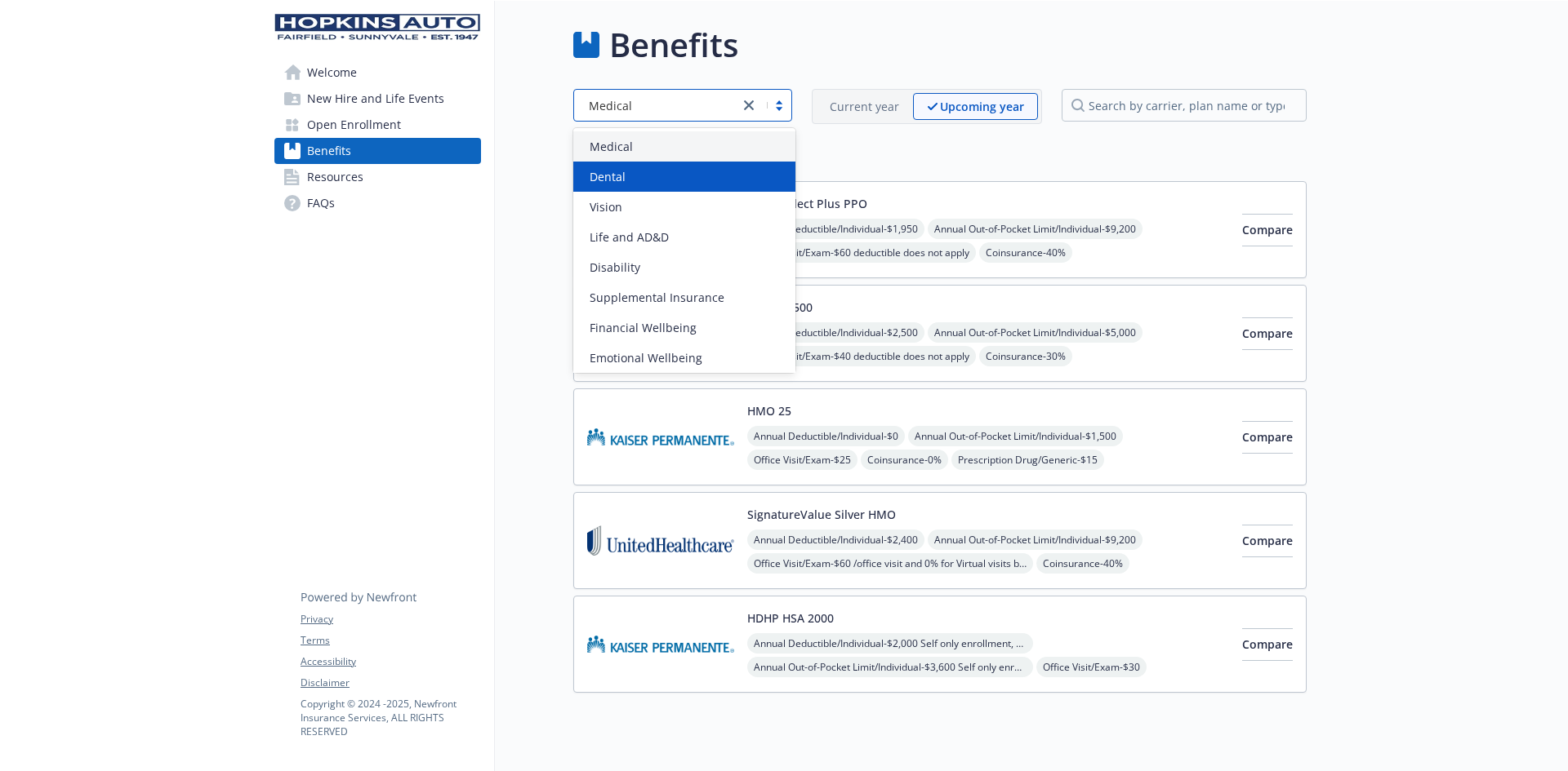
click at [630, 177] on div "Dental" at bounding box center [685, 176] width 202 height 17
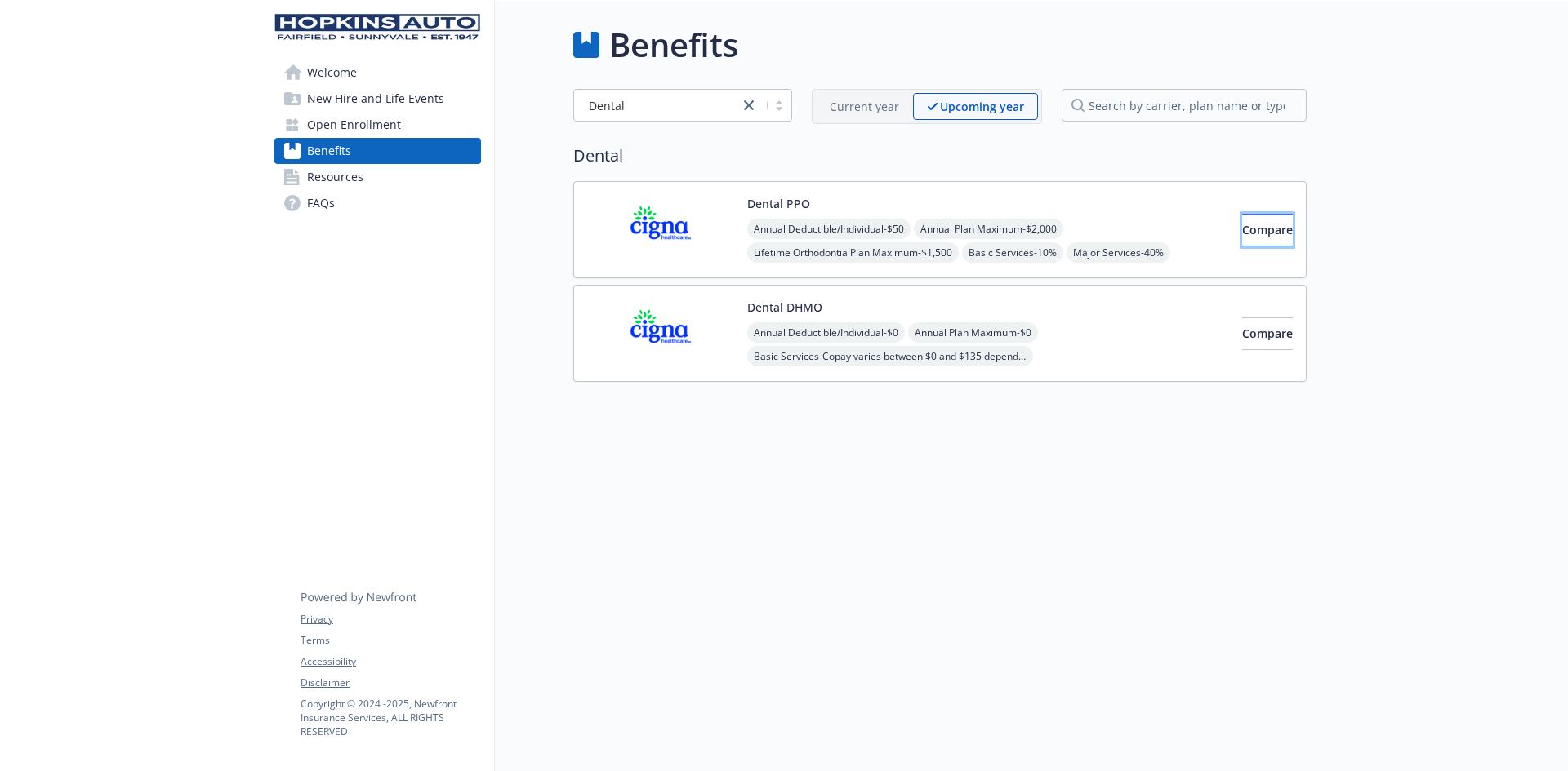
click at [1242, 234] on span "Compare" at bounding box center [1267, 229] width 51 height 15
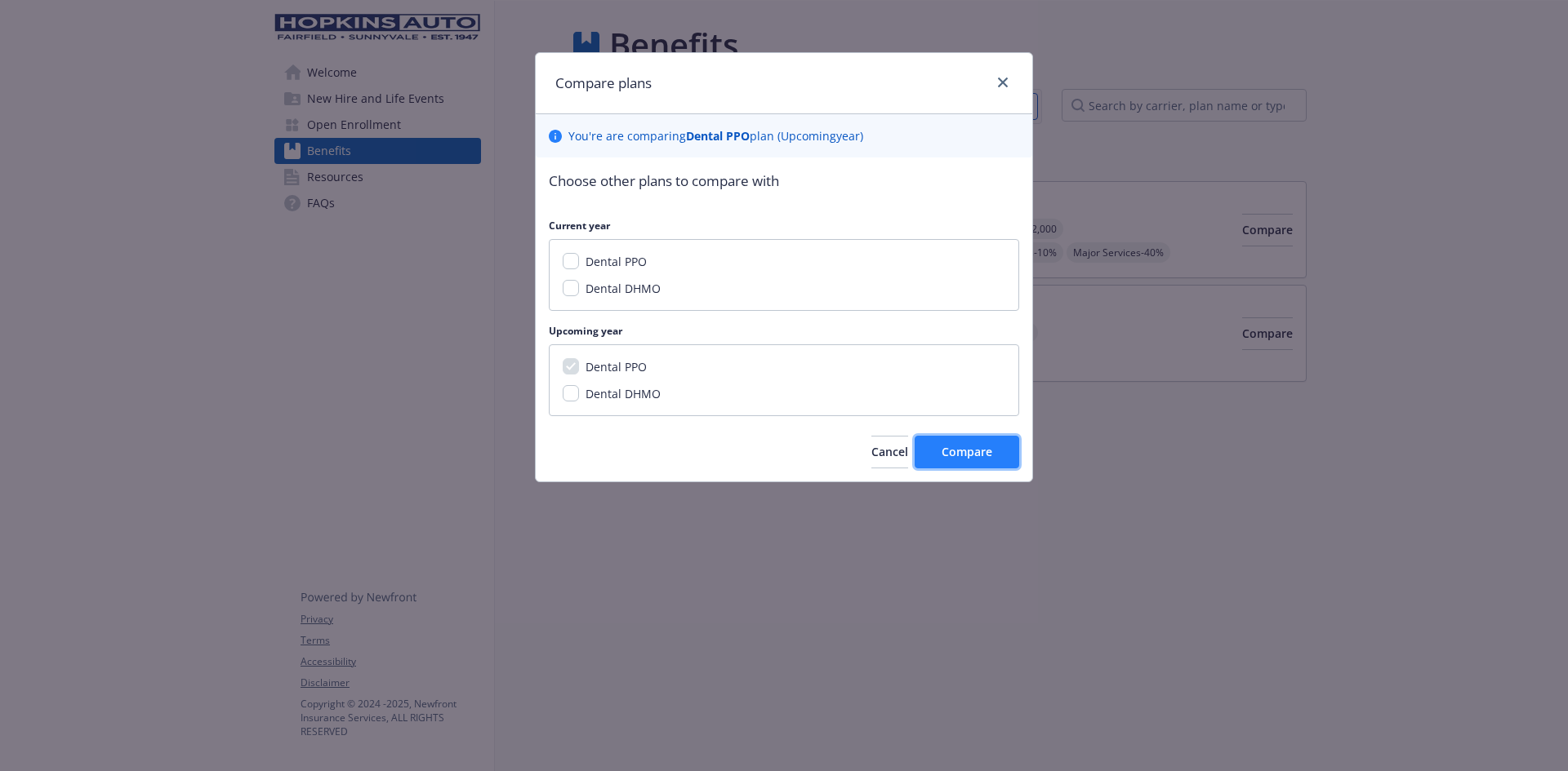
click at [993, 444] on button "Compare" at bounding box center [967, 452] width 105 height 33
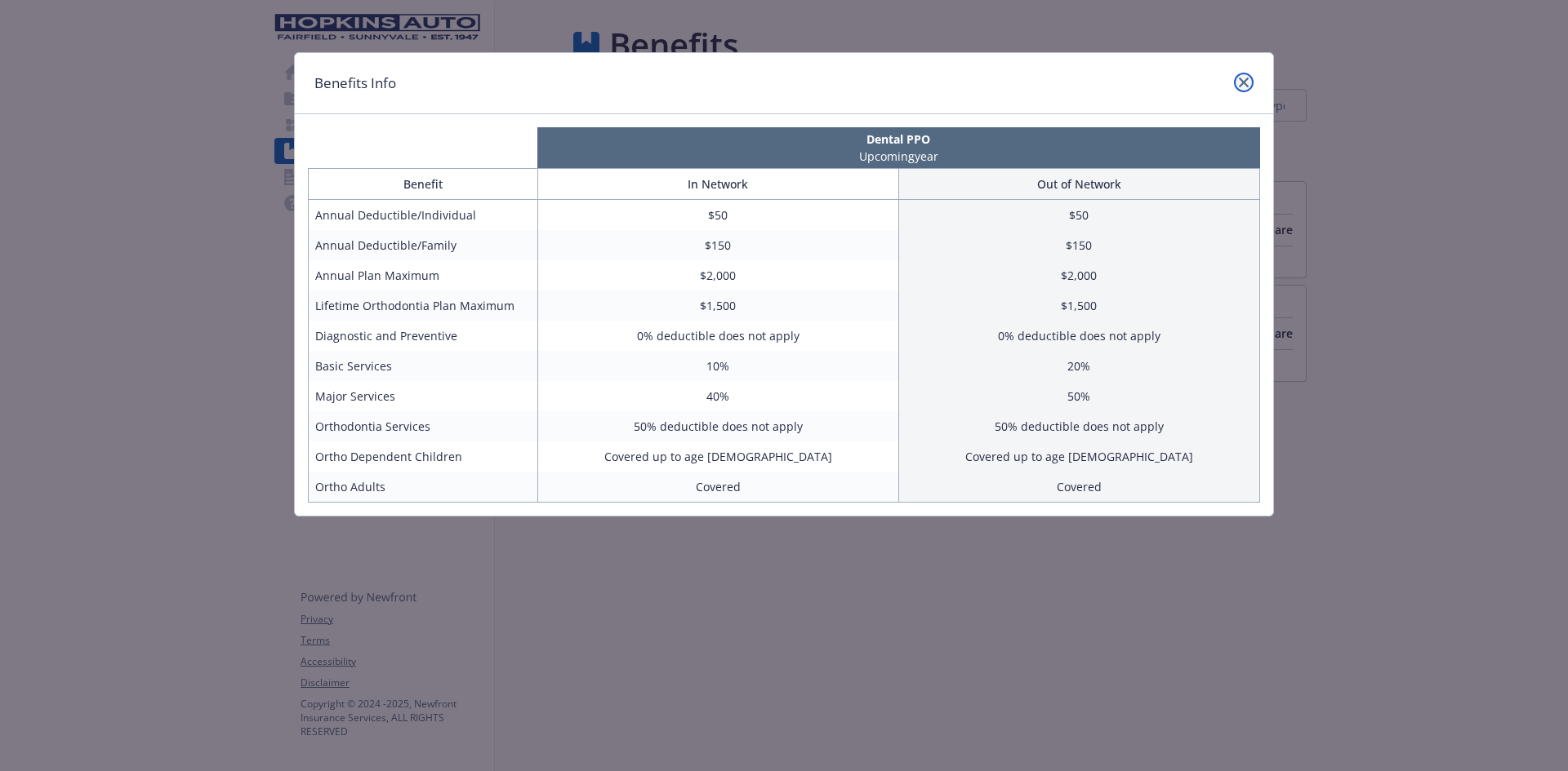
click at [1246, 81] on icon "close" at bounding box center [1244, 82] width 10 height 10
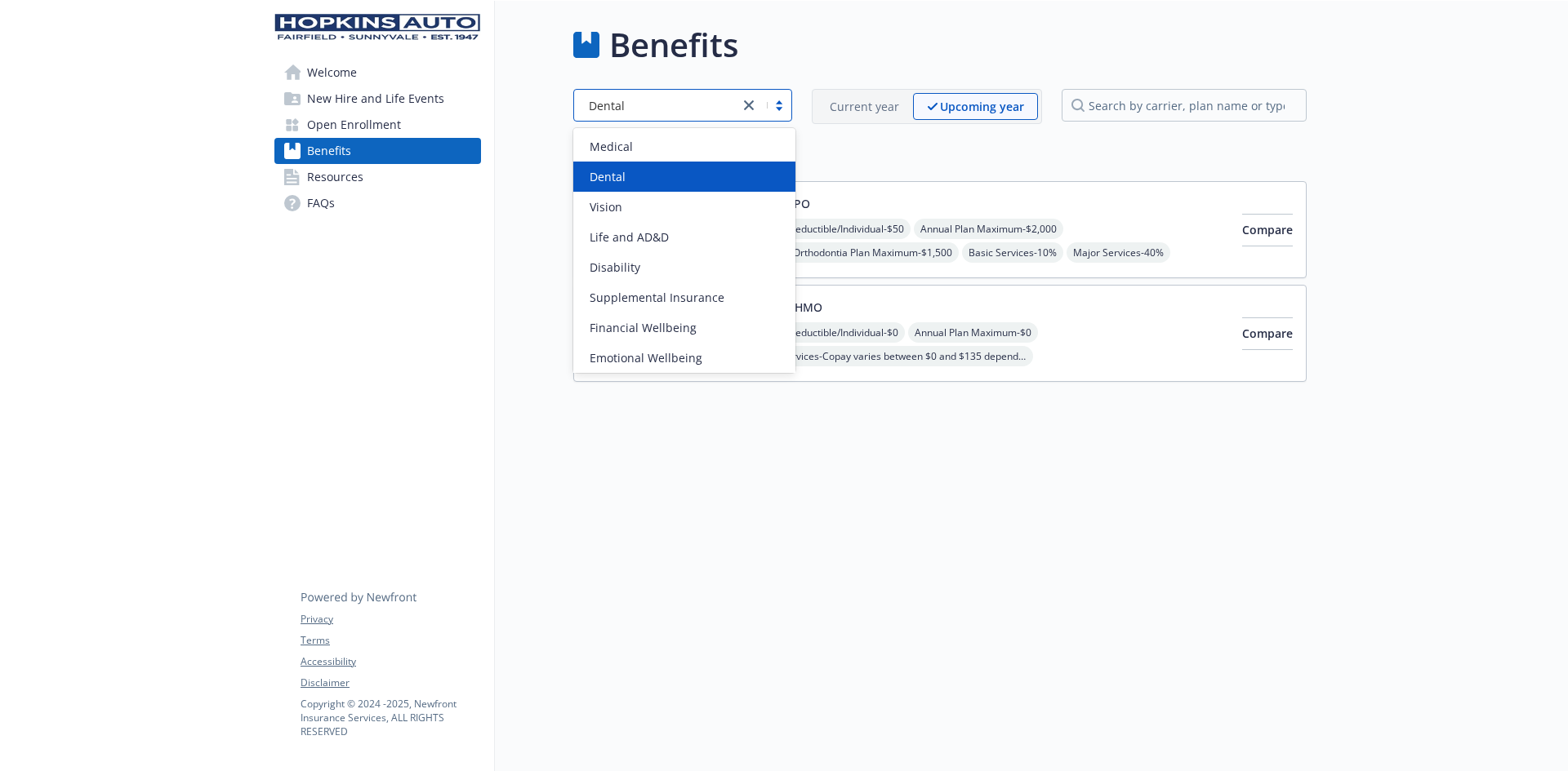
click at [785, 102] on div at bounding box center [765, 106] width 52 height 20
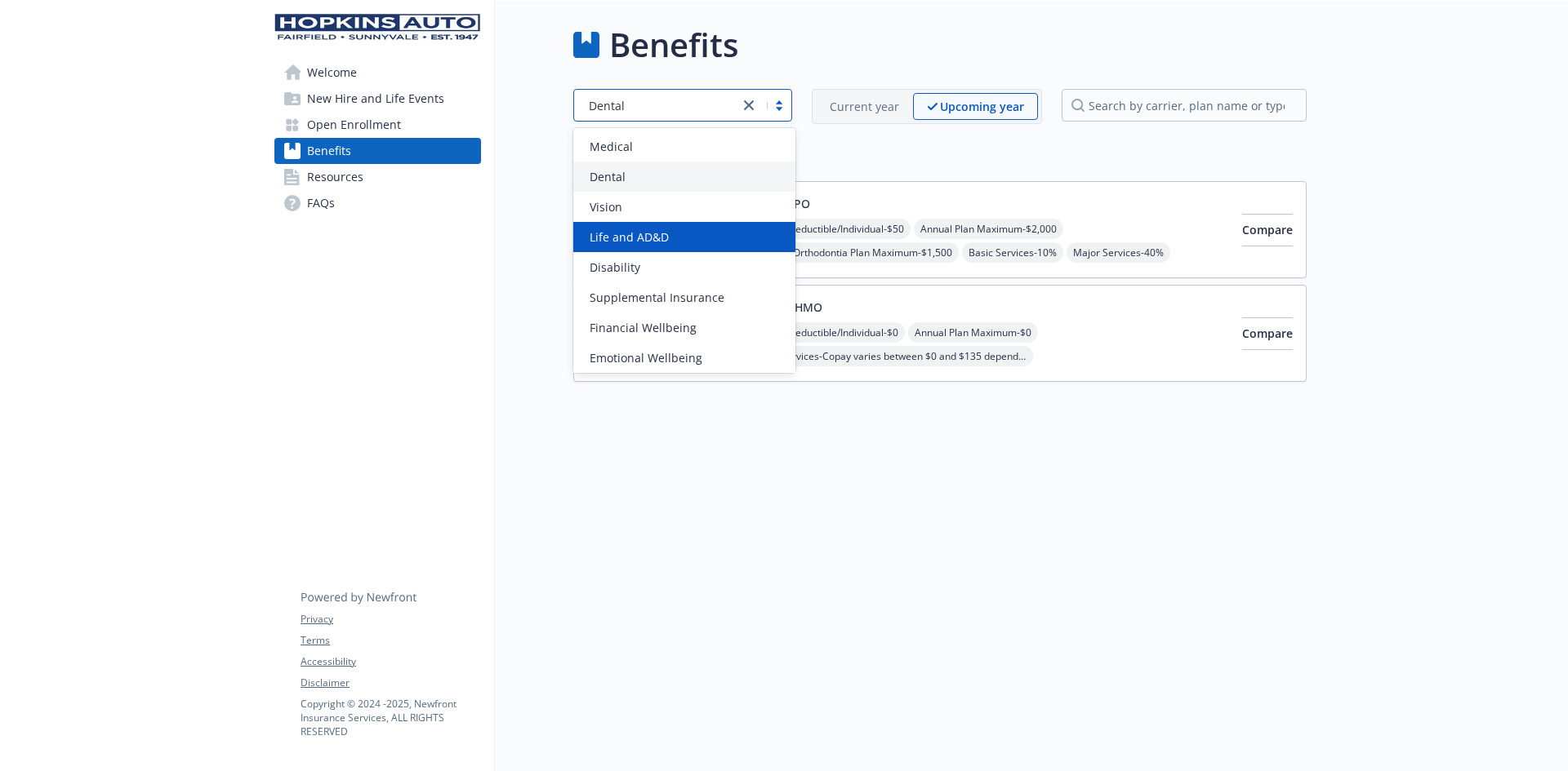
click at [665, 233] on span "Life and AD&D" at bounding box center [630, 237] width 79 height 17
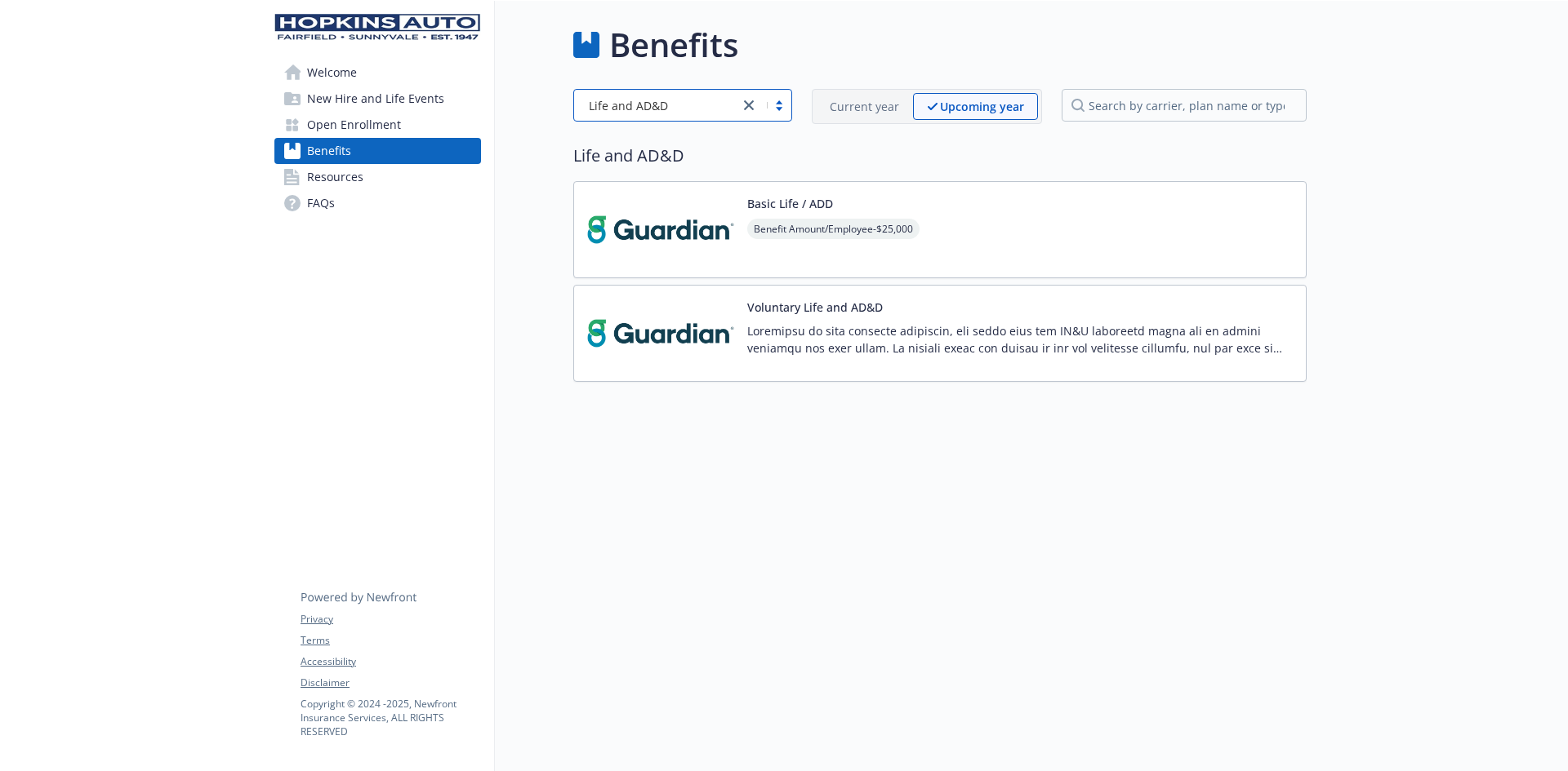
click at [693, 232] on img at bounding box center [660, 229] width 147 height 70
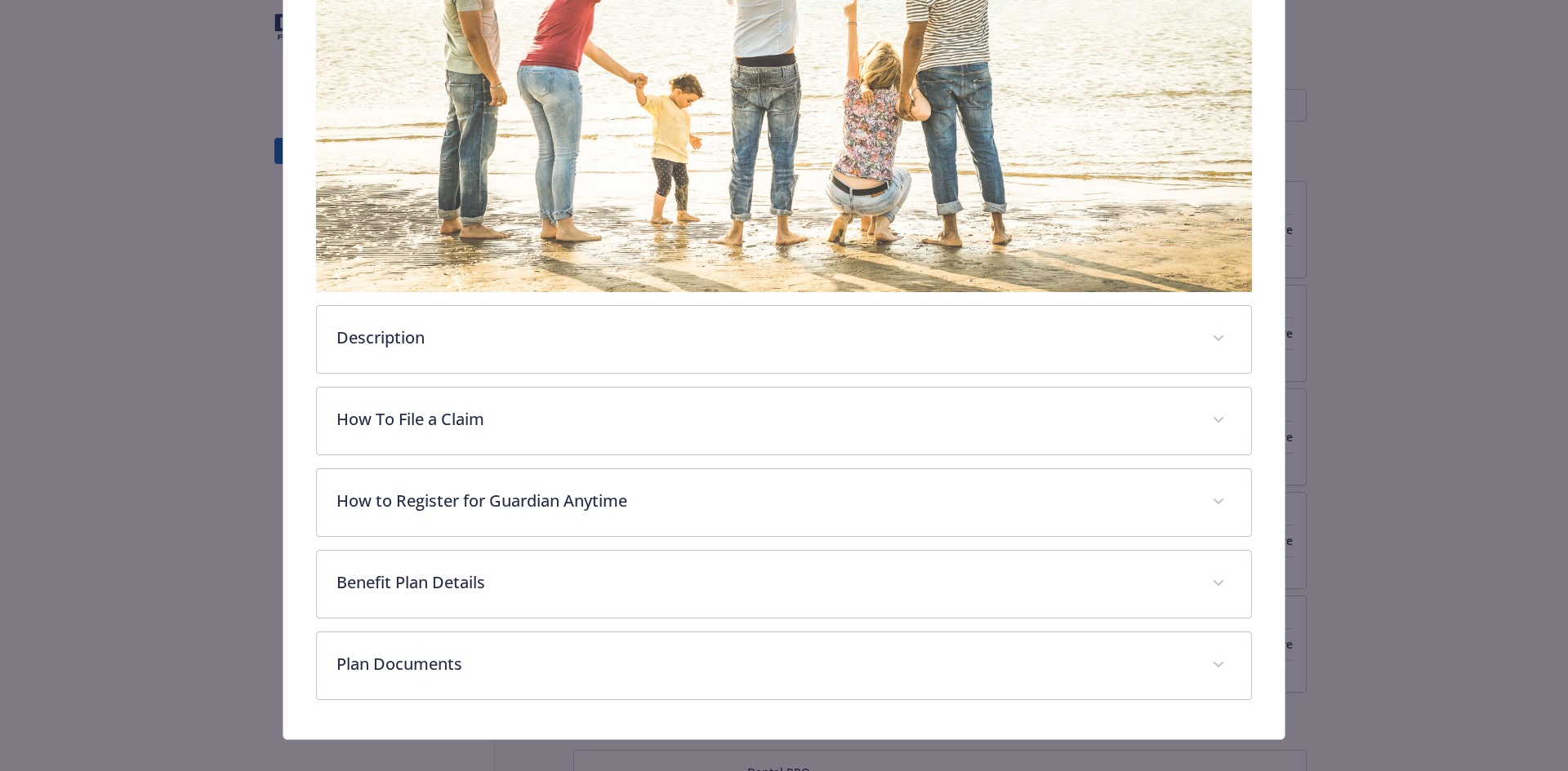
scroll to position [293, 0]
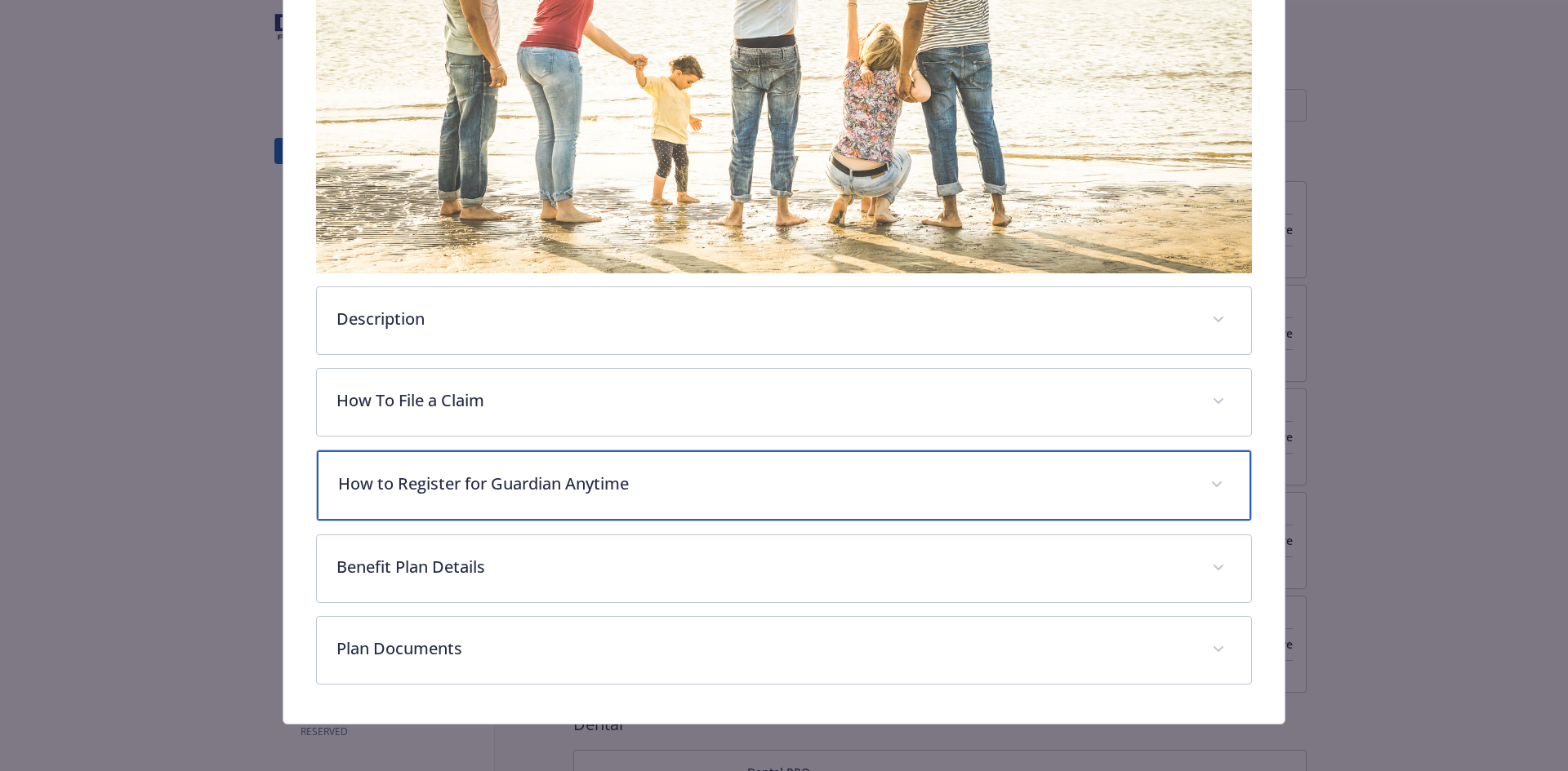
click at [416, 479] on p "How to Register for Guardian Anytime" at bounding box center [764, 484] width 854 height 24
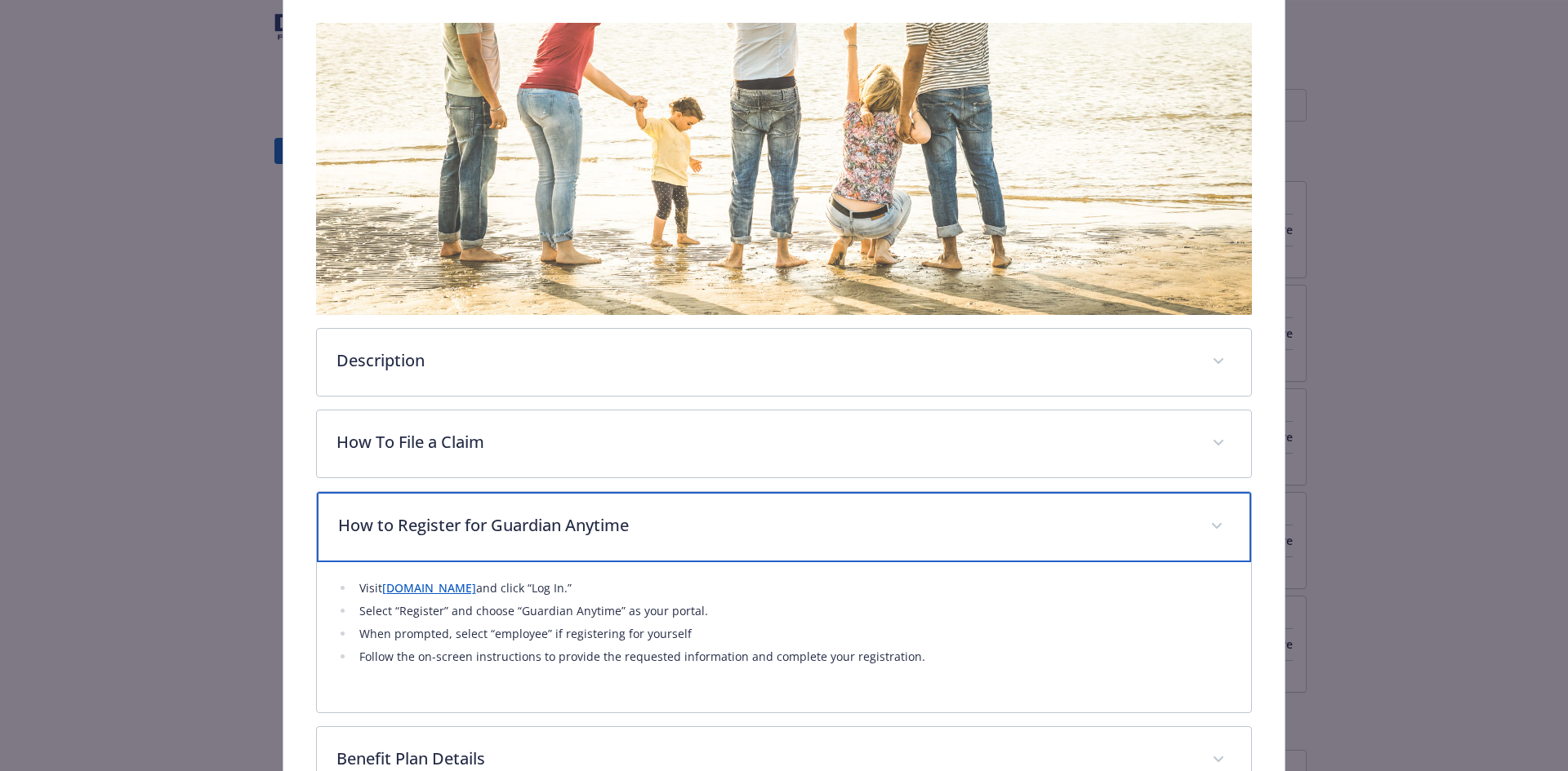
scroll to position [447, 0]
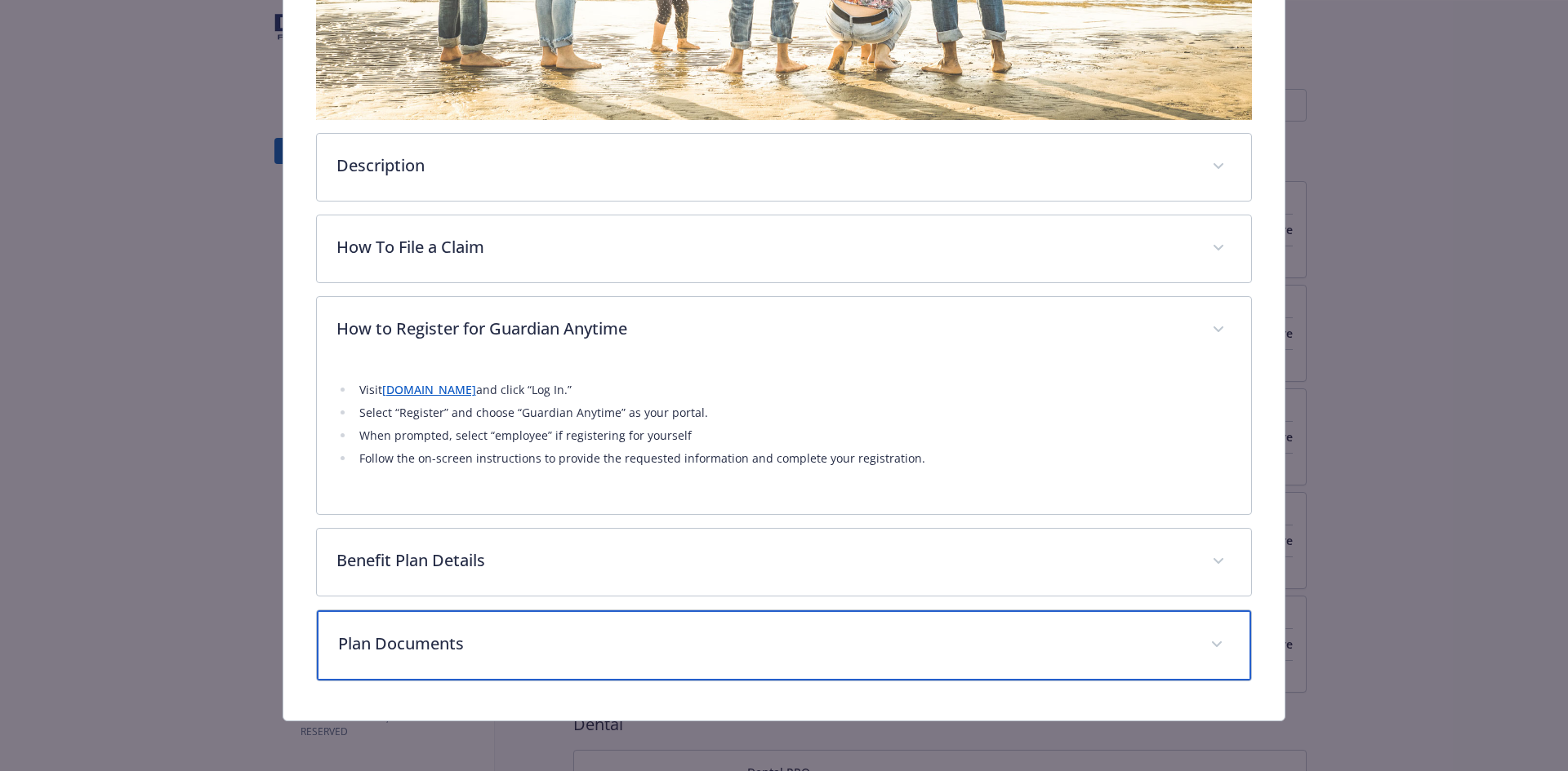
click at [409, 646] on p "Plan Documents" at bounding box center [764, 644] width 854 height 24
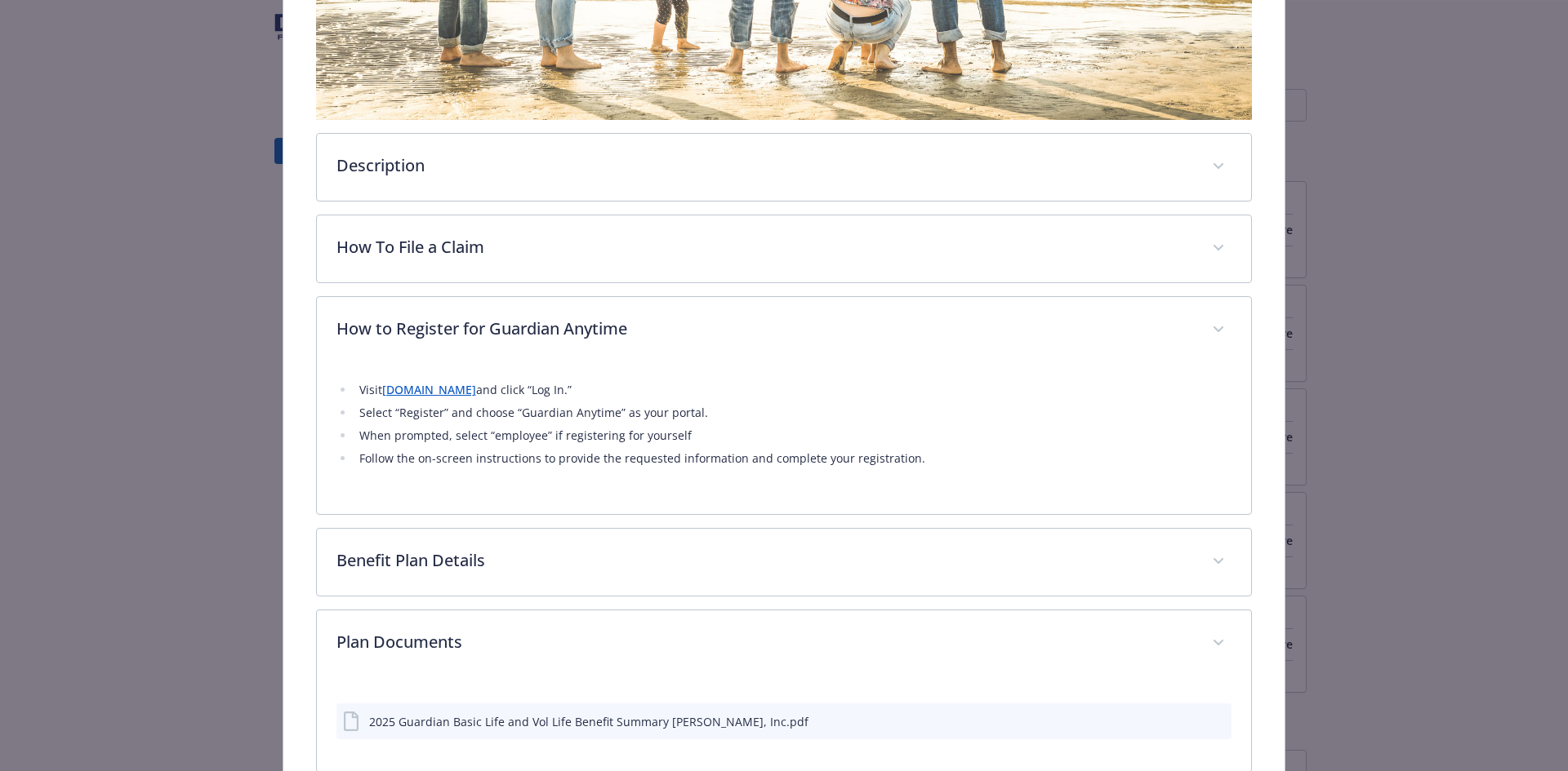
click at [350, 723] on icon "details for plan Life and AD&D - Basic Life / ADD - Life and AD&D" at bounding box center [353, 721] width 20 height 20
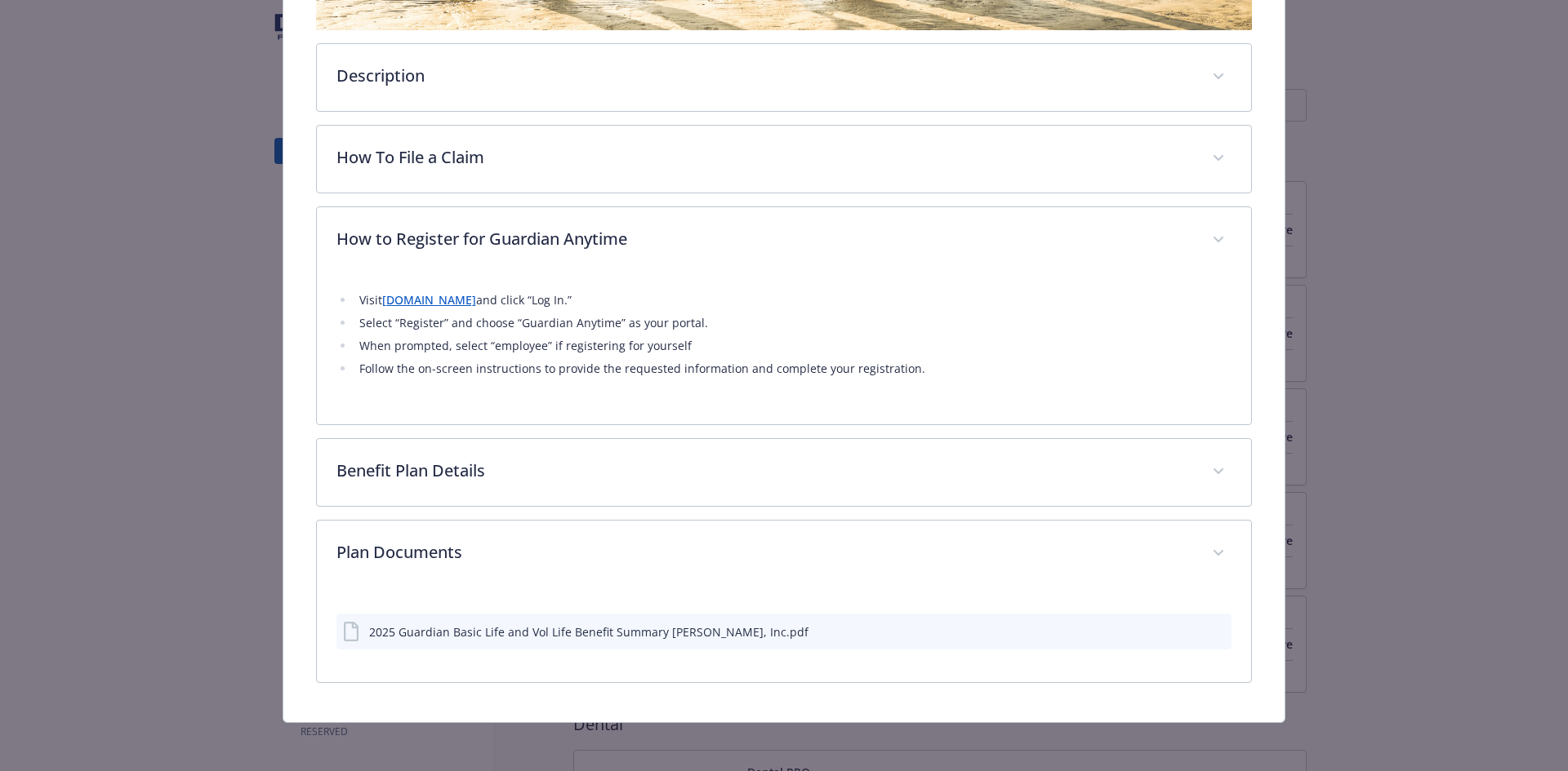
scroll to position [539, 0]
click at [1209, 624] on icon "preview file" at bounding box center [1216, 629] width 14 height 12
click at [430, 632] on div "2025 Guardian Basic Life and Vol Life Benefit Summary [PERSON_NAME], Inc.pdf" at bounding box center [589, 630] width 439 height 17
click at [1209, 627] on icon "preview file" at bounding box center [1216, 629] width 14 height 12
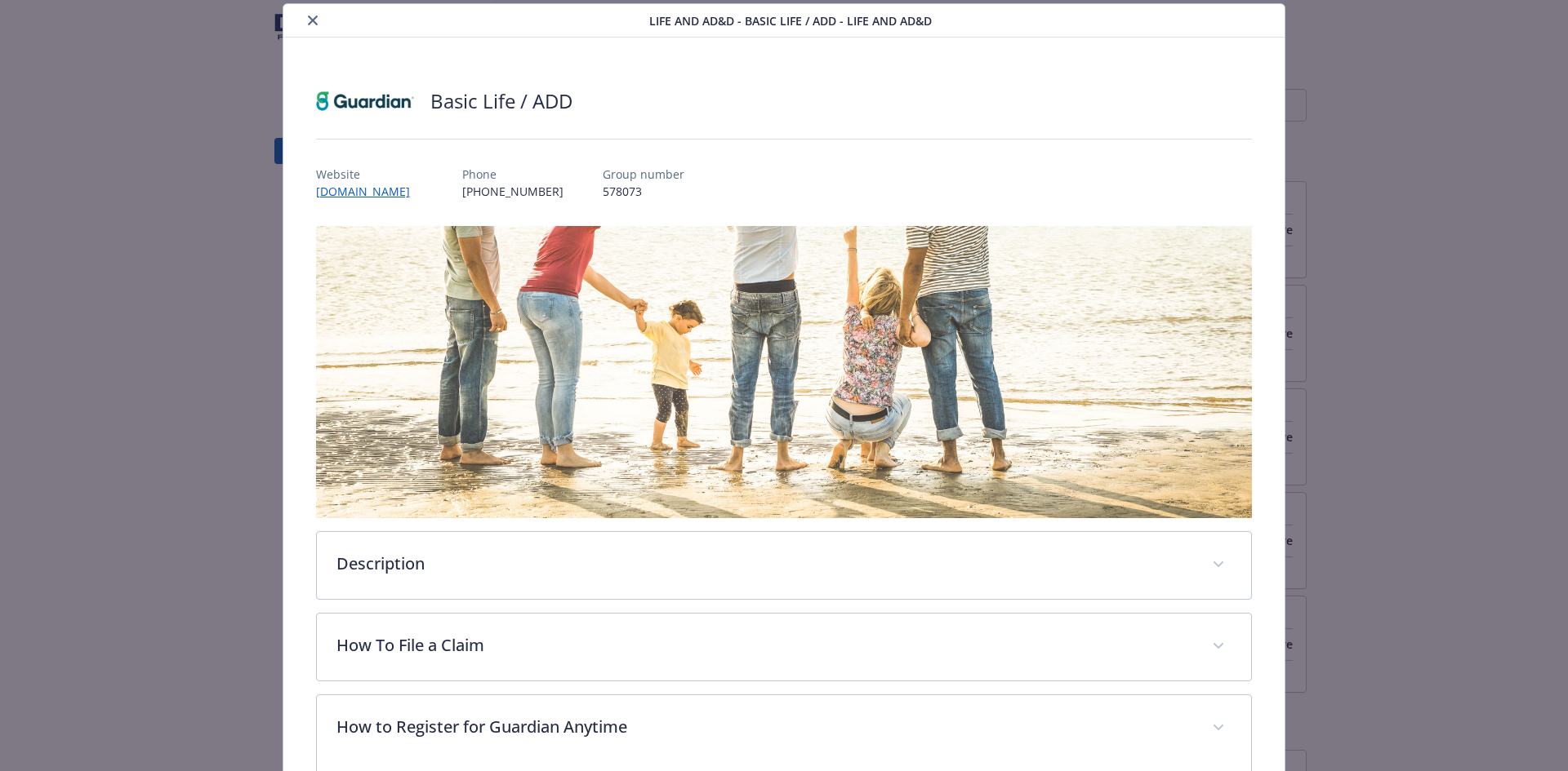
scroll to position [0, 0]
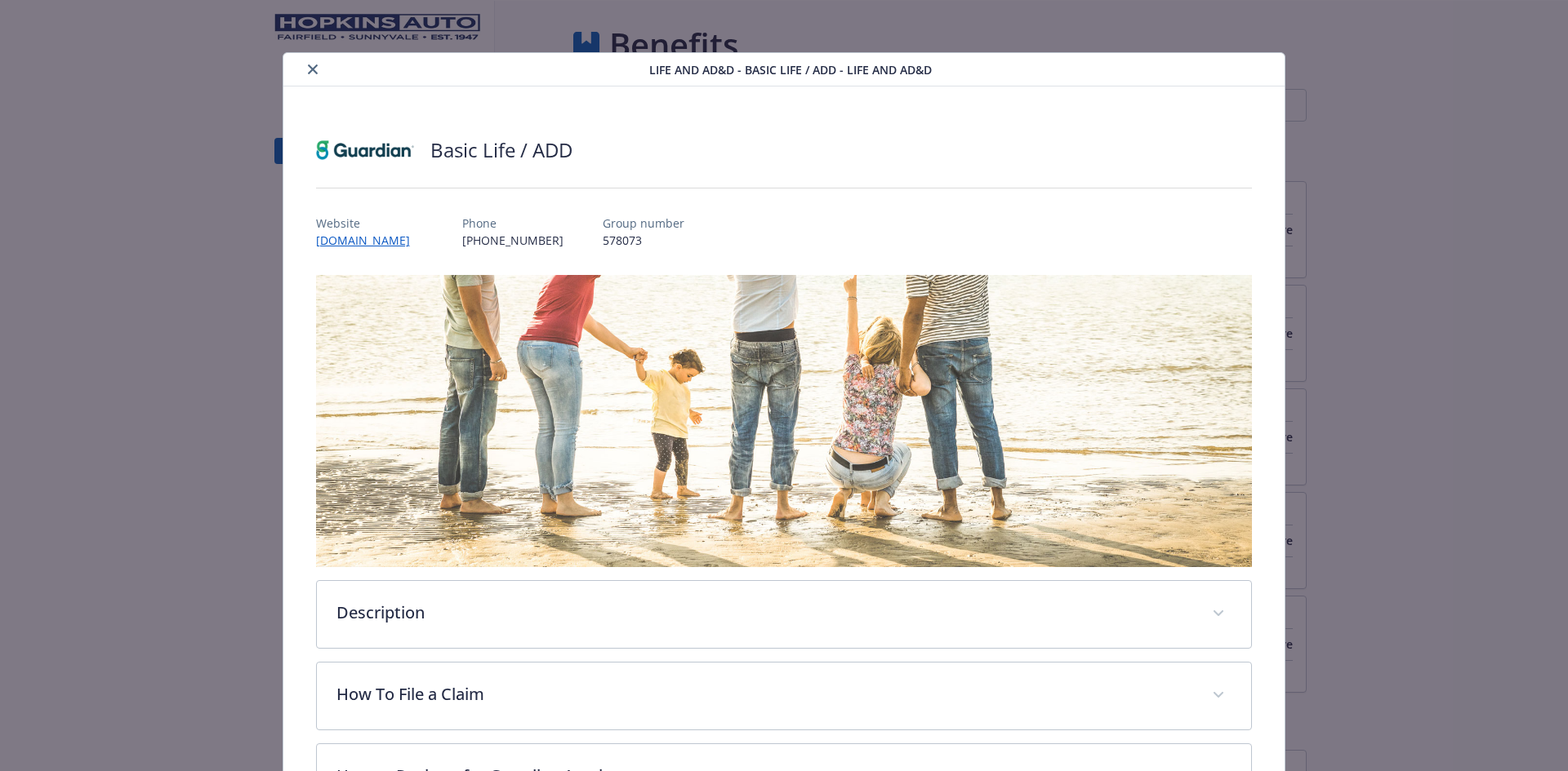
click at [311, 70] on icon "close" at bounding box center [313, 69] width 10 height 10
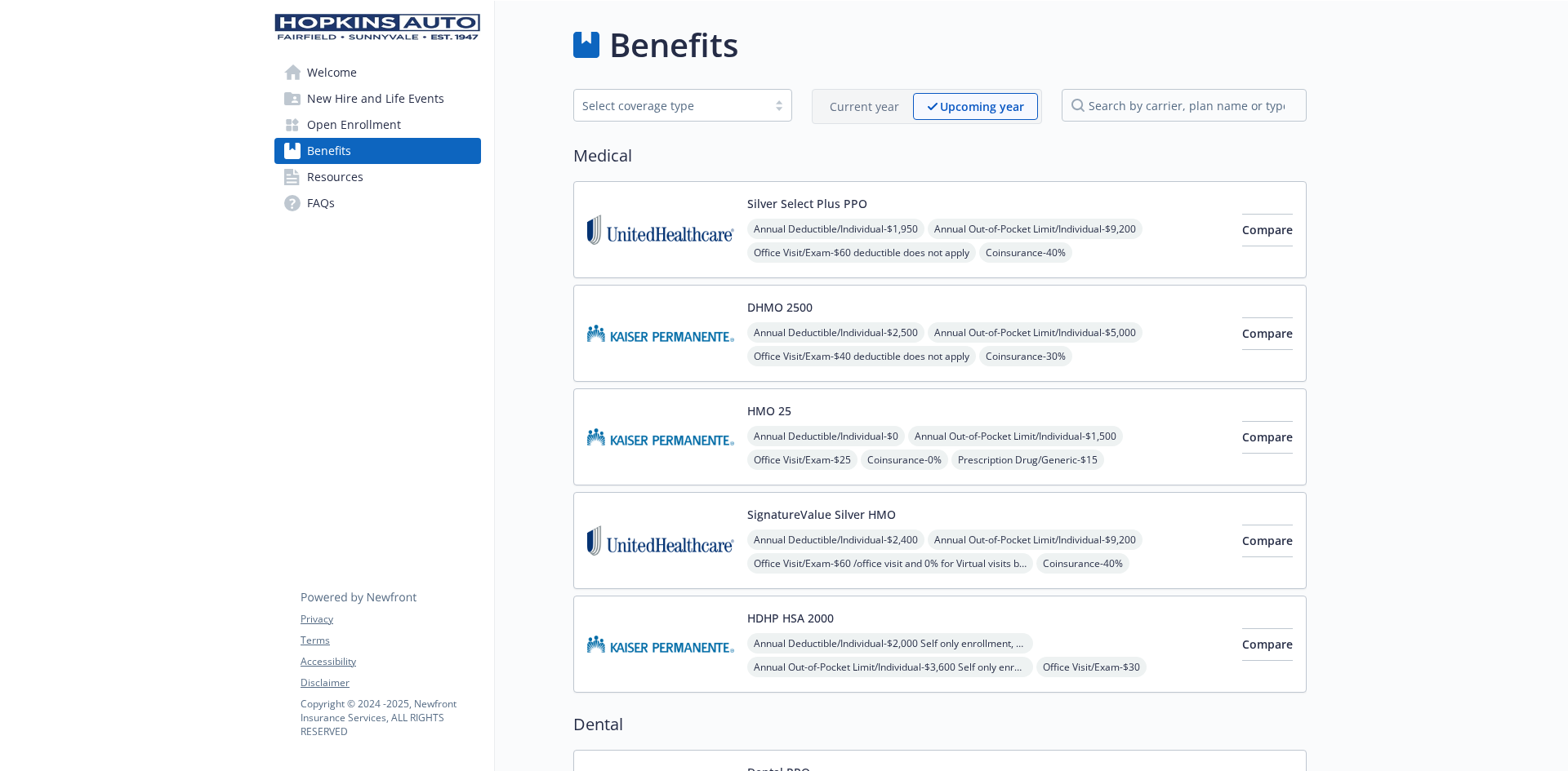
click at [385, 127] on span "Open Enrollment" at bounding box center [354, 125] width 94 height 26
